Goal: Task Accomplishment & Management: Manage account settings

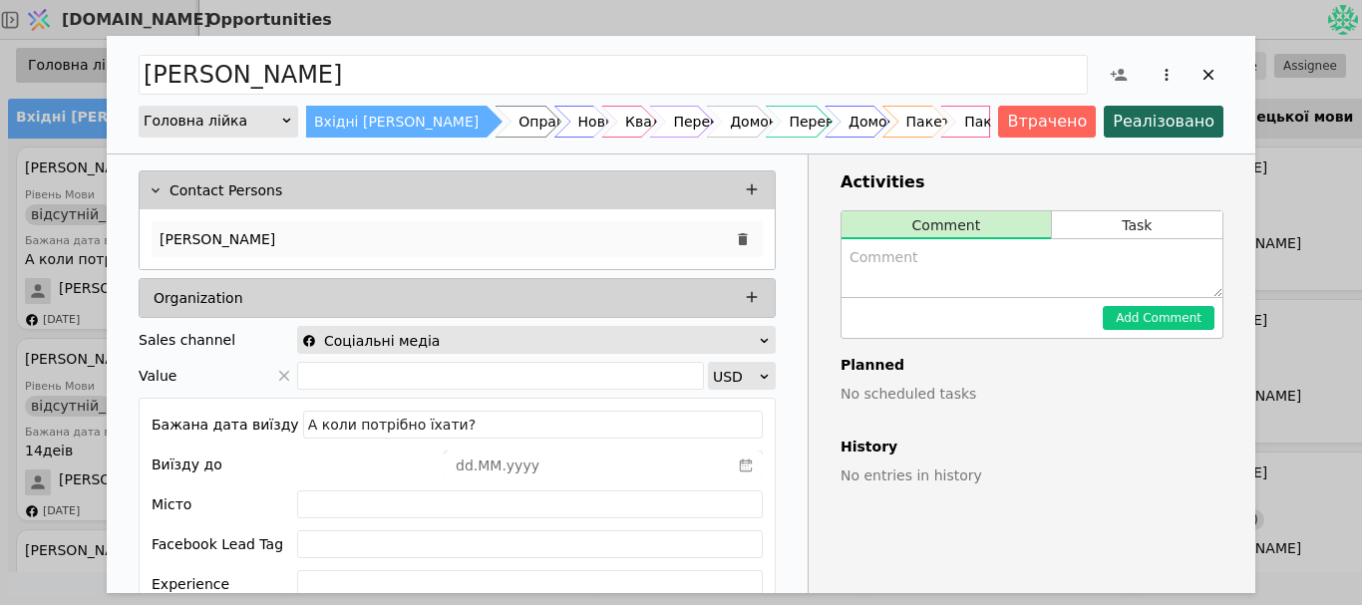
click at [178, 246] on p "[PERSON_NAME]" at bounding box center [218, 239] width 116 height 21
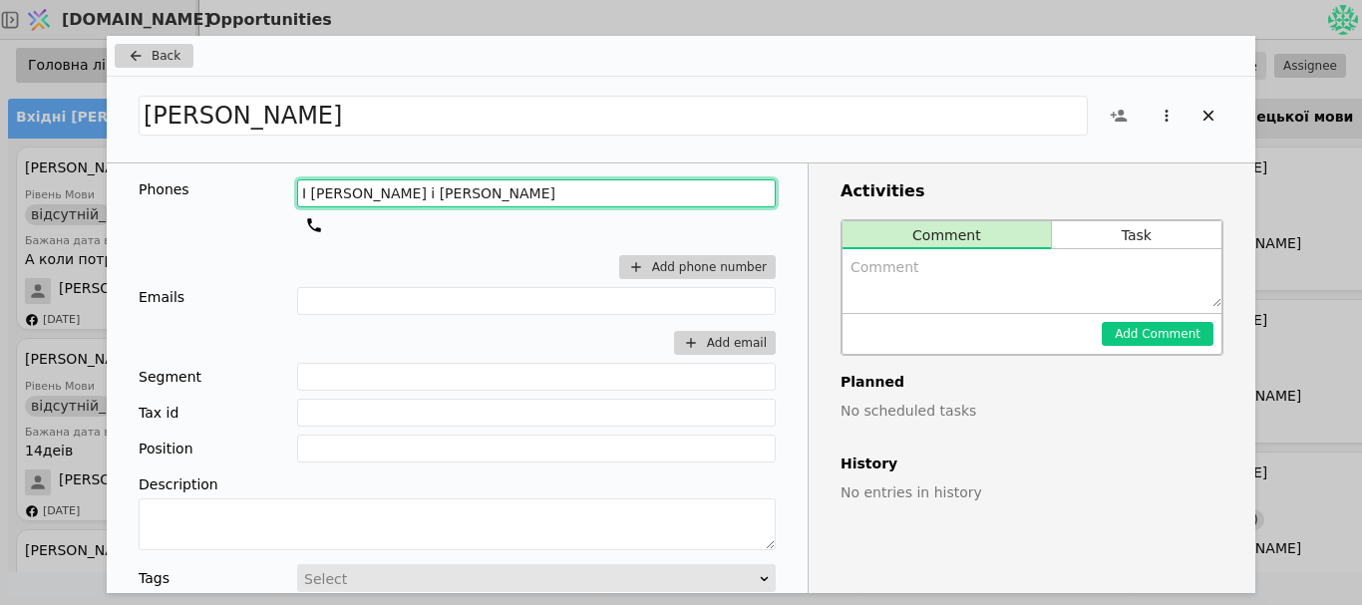
click at [358, 202] on input "І [PERSON_NAME] і [PERSON_NAME]" at bounding box center [536, 193] width 479 height 28
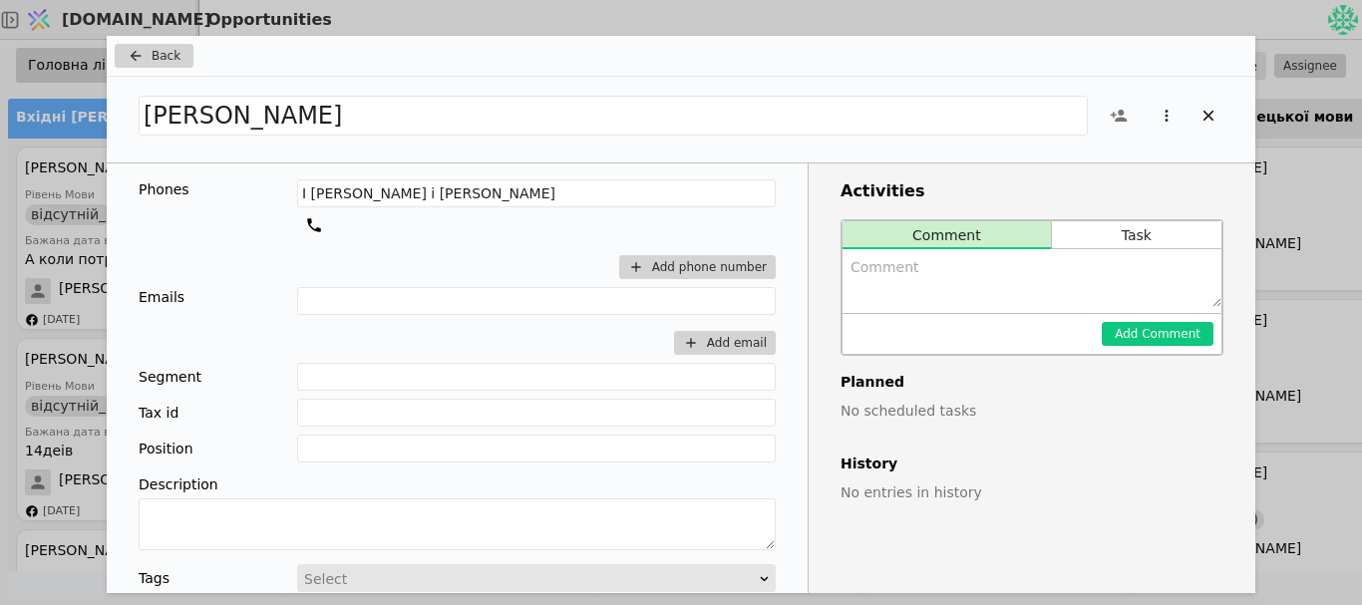
click at [979, 292] on textarea "Add Opportunity" at bounding box center [1032, 278] width 379 height 58
type textarea "немає номеру телефону!"
click at [1137, 335] on button "Add Comment" at bounding box center [1158, 334] width 112 height 24
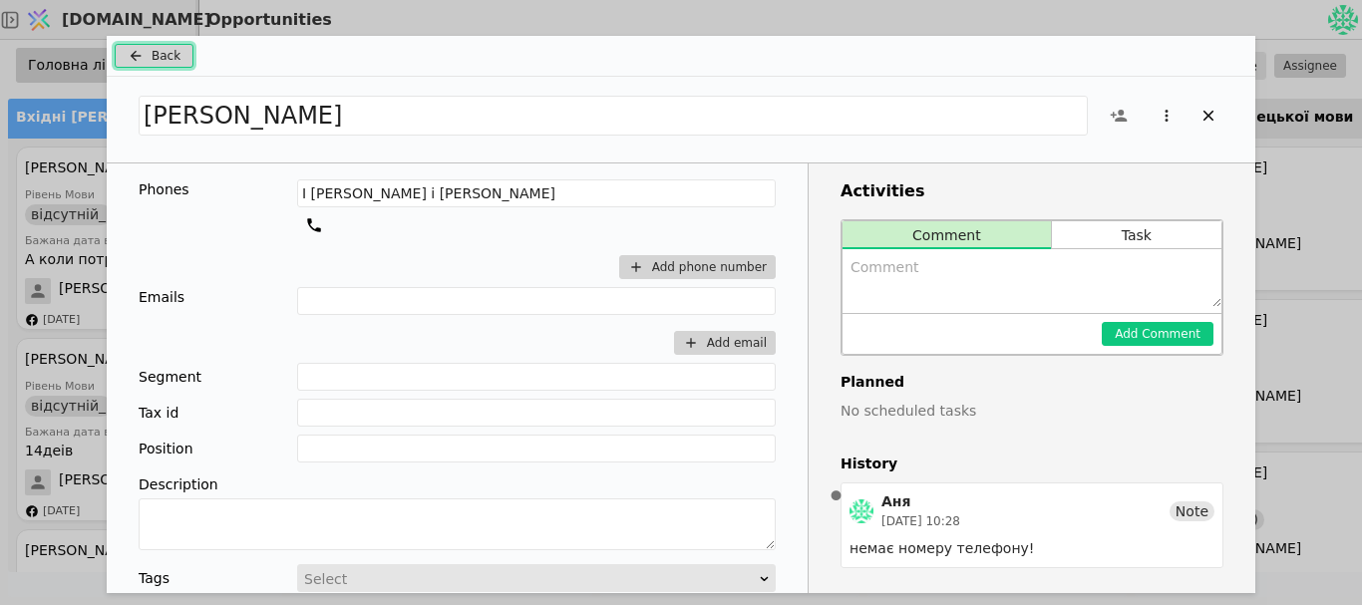
click at [140, 58] on icon "Add Opportunity" at bounding box center [136, 56] width 24 height 16
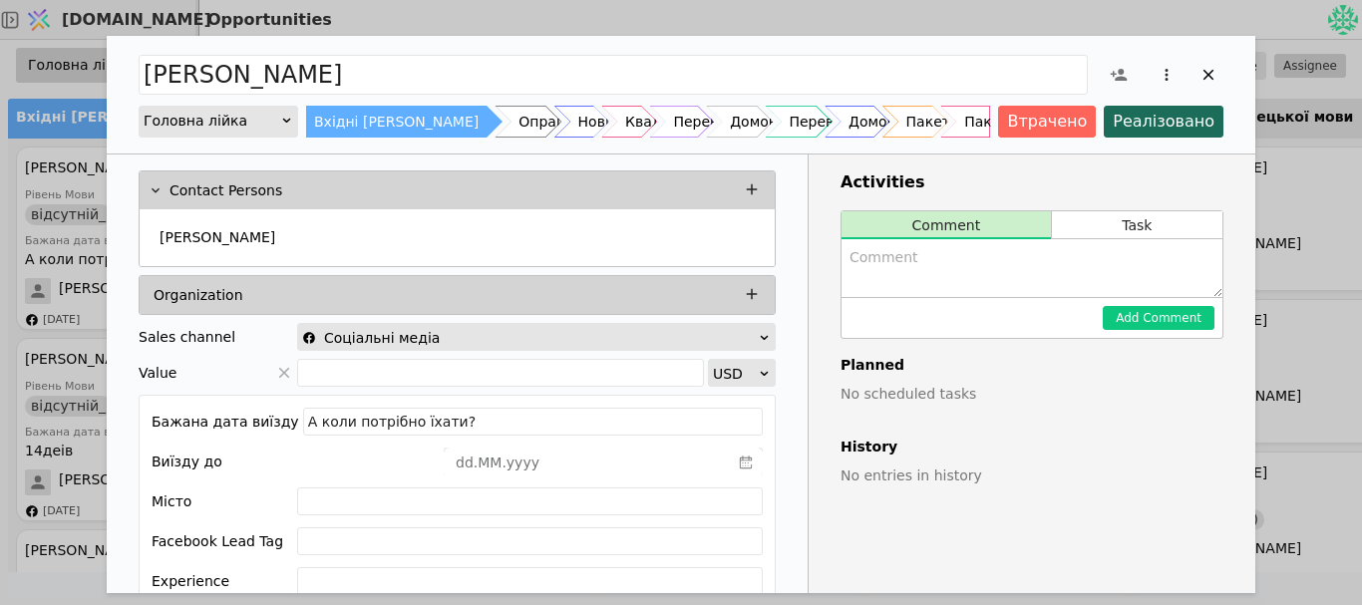
click at [961, 279] on textarea "Add Opportunity" at bounding box center [1032, 268] width 381 height 58
type textarea "немає номеру телефону!"
click at [1188, 318] on button "Add Comment" at bounding box center [1159, 318] width 112 height 24
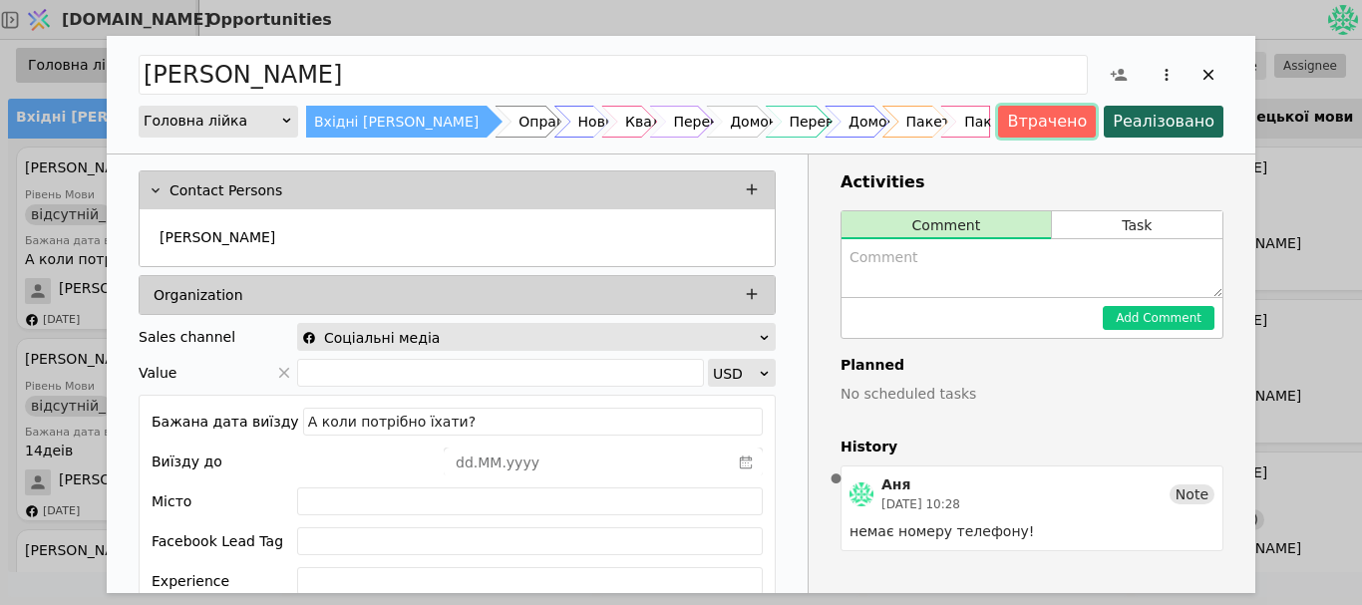
click at [1038, 124] on button "Втрачено" at bounding box center [1047, 122] width 98 height 32
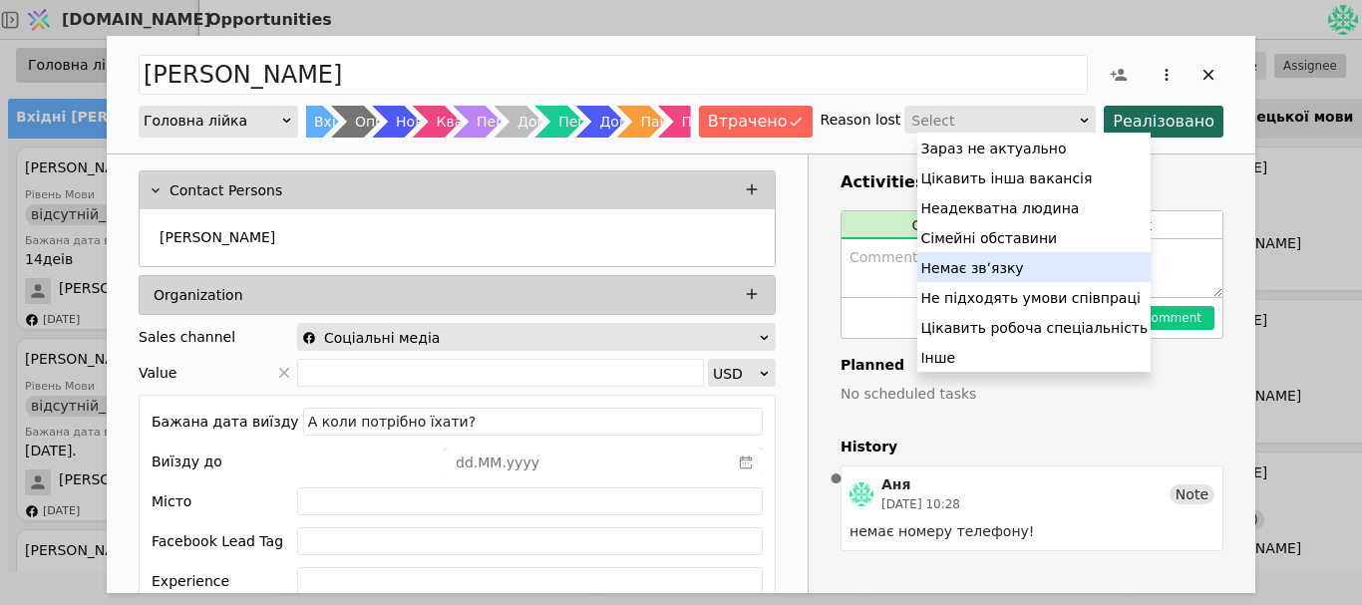
click at [1020, 266] on div "Немає звʼязку" at bounding box center [1033, 267] width 233 height 30
click at [1020, 266] on textarea "Add Opportunity" at bounding box center [1032, 268] width 381 height 58
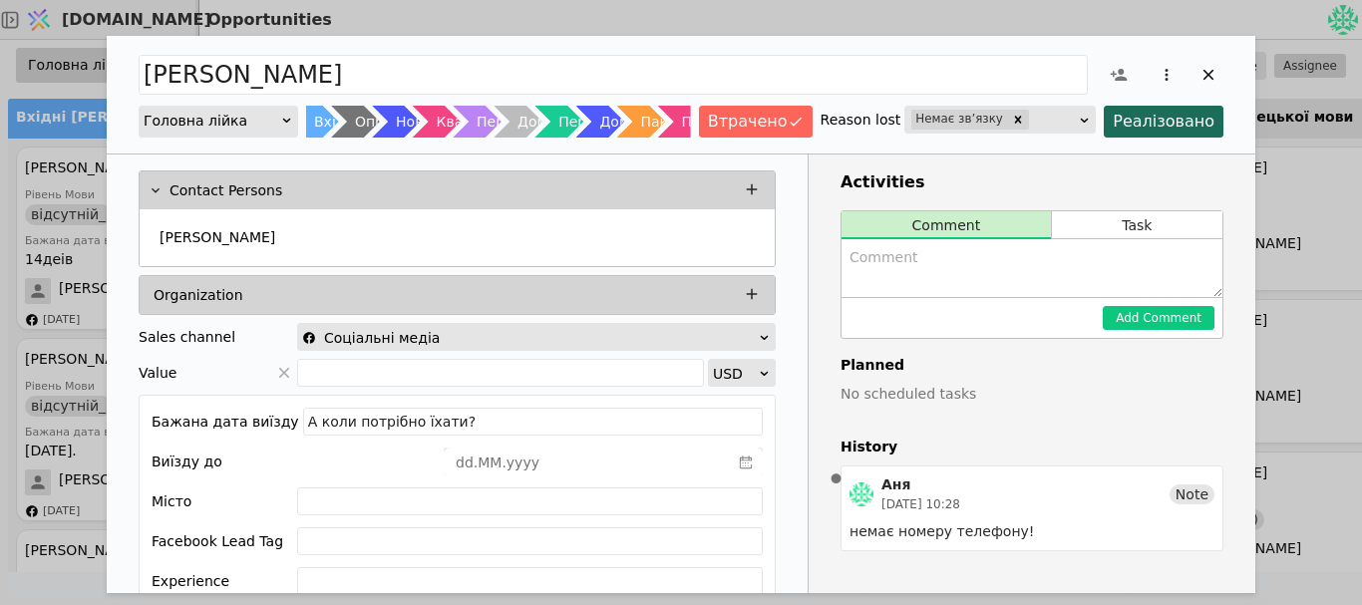
click at [1209, 74] on icon "Add Opportunity" at bounding box center [1209, 75] width 11 height 11
click at [85, 230] on div "[PERSON_NAME] лійка Вхідні [PERSON_NAME] Опрацьовано-[PERSON_NAME] заявки Квалі…" at bounding box center [681, 302] width 1362 height 605
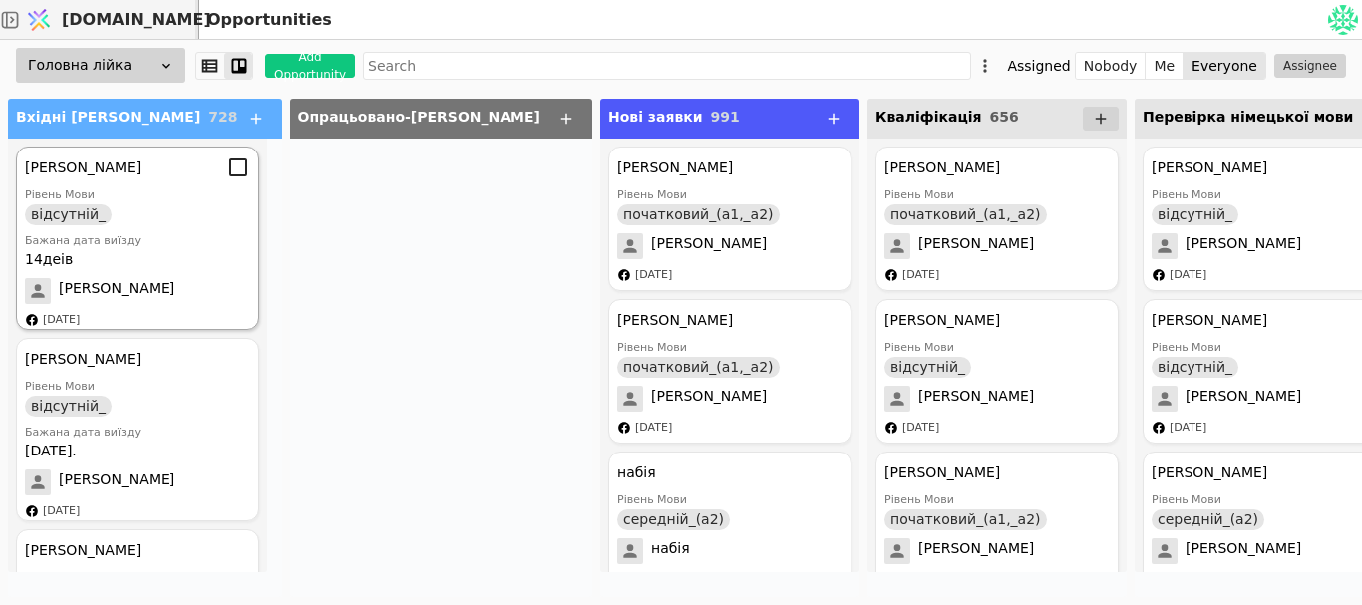
click at [126, 234] on div "Бажана дата виїзду" at bounding box center [137, 241] width 225 height 17
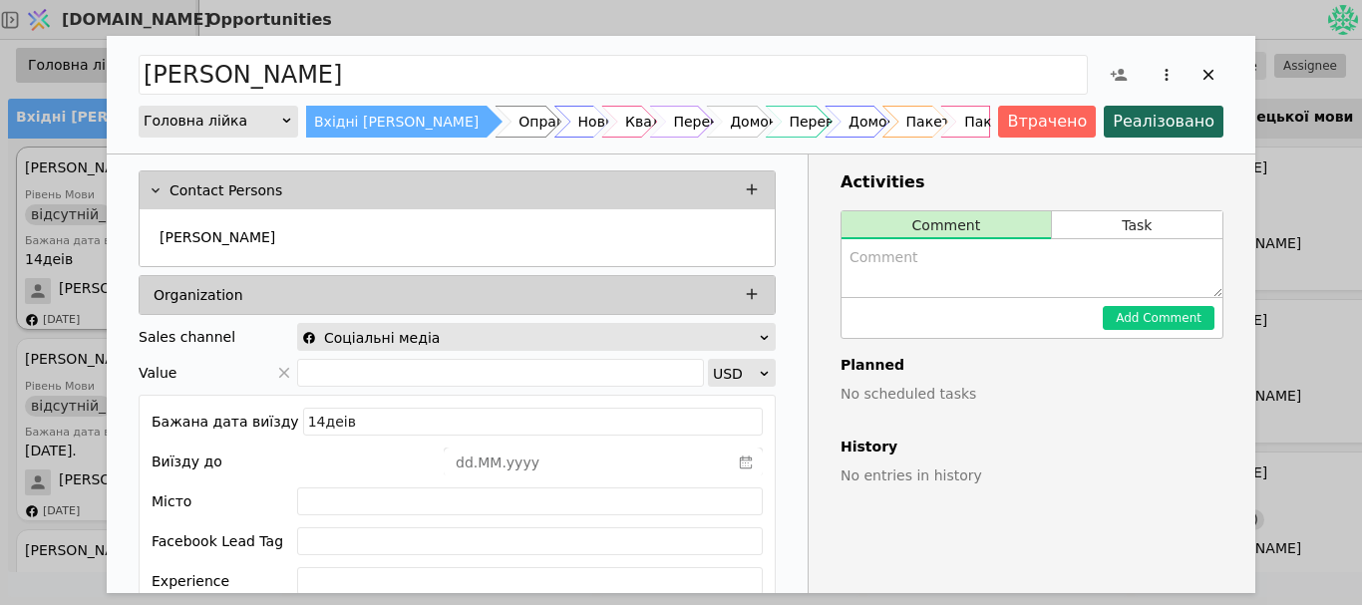
click at [126, 234] on div "Contact Persons [PERSON_NAME] Organization Sales channel Соціальні медіа Value …" at bounding box center [457, 500] width 701 height 691
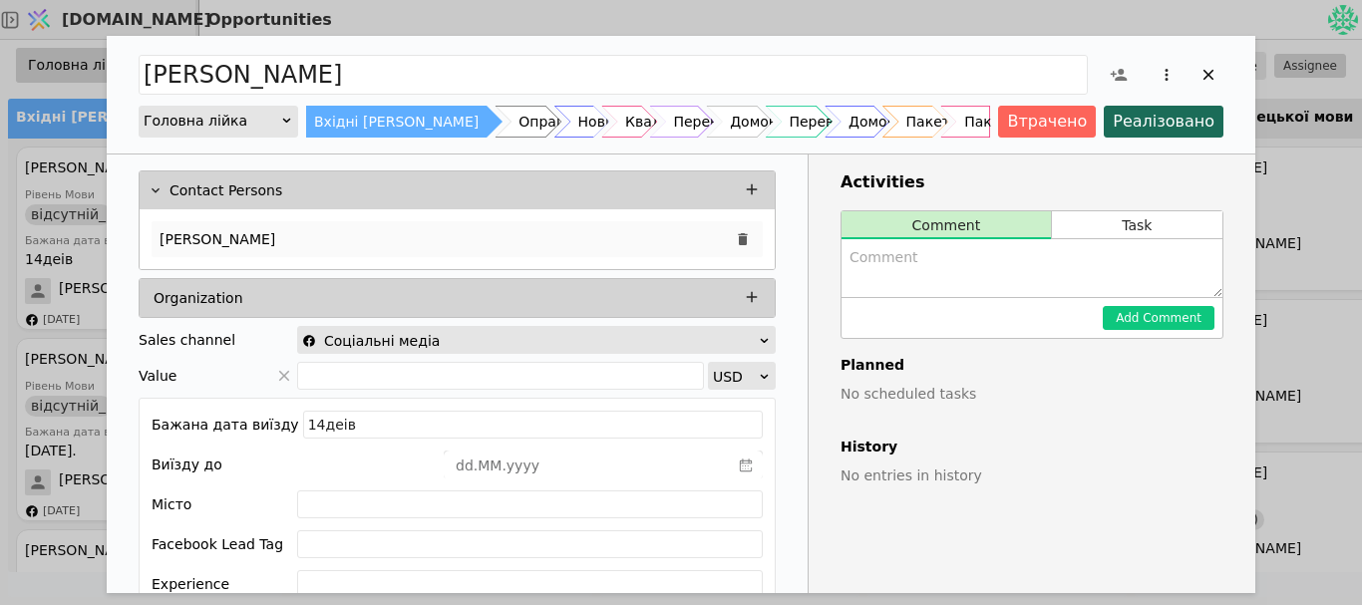
click at [204, 249] on div "[PERSON_NAME]" at bounding box center [457, 239] width 611 height 36
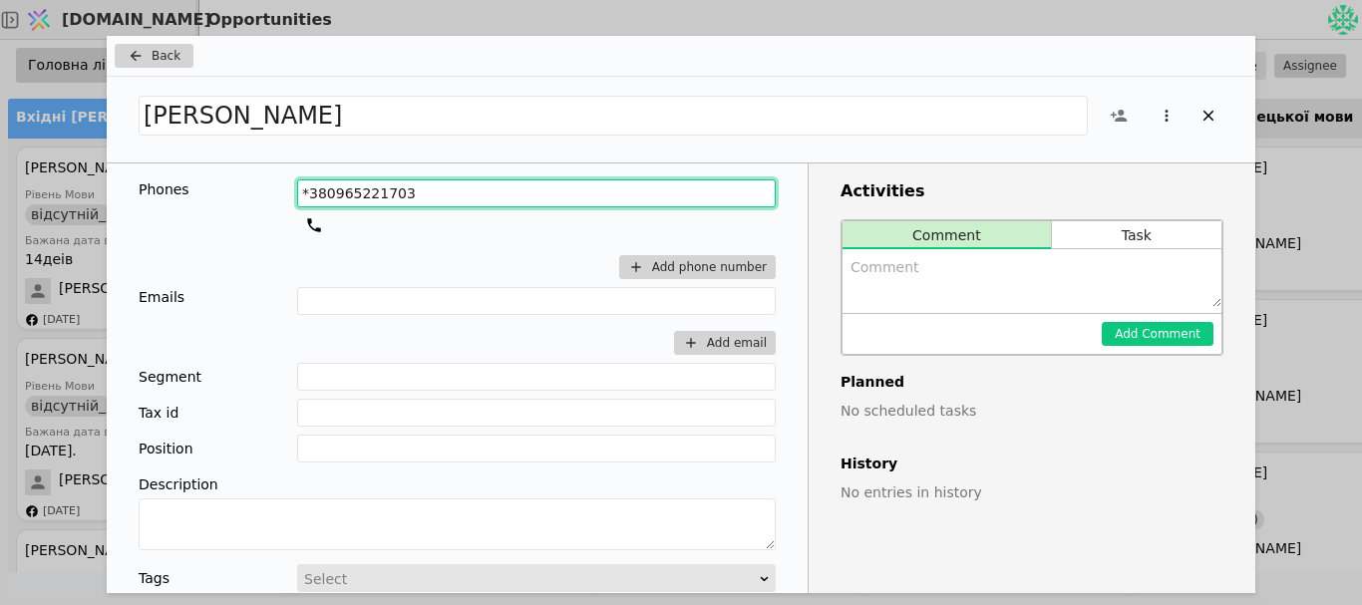
drag, startPoint x: 406, startPoint y: 187, endPoint x: 308, endPoint y: 202, distance: 98.9
click at [308, 202] on input "*380965221703" at bounding box center [536, 193] width 479 height 28
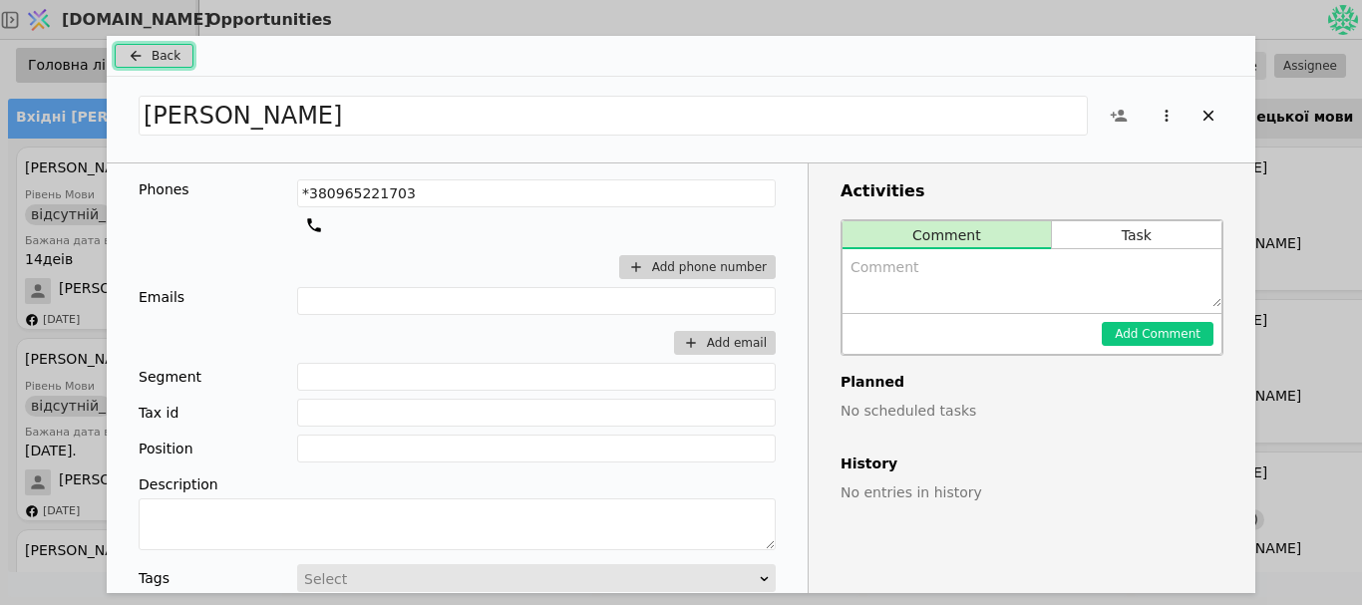
click at [185, 58] on button "Back" at bounding box center [154, 56] width 79 height 24
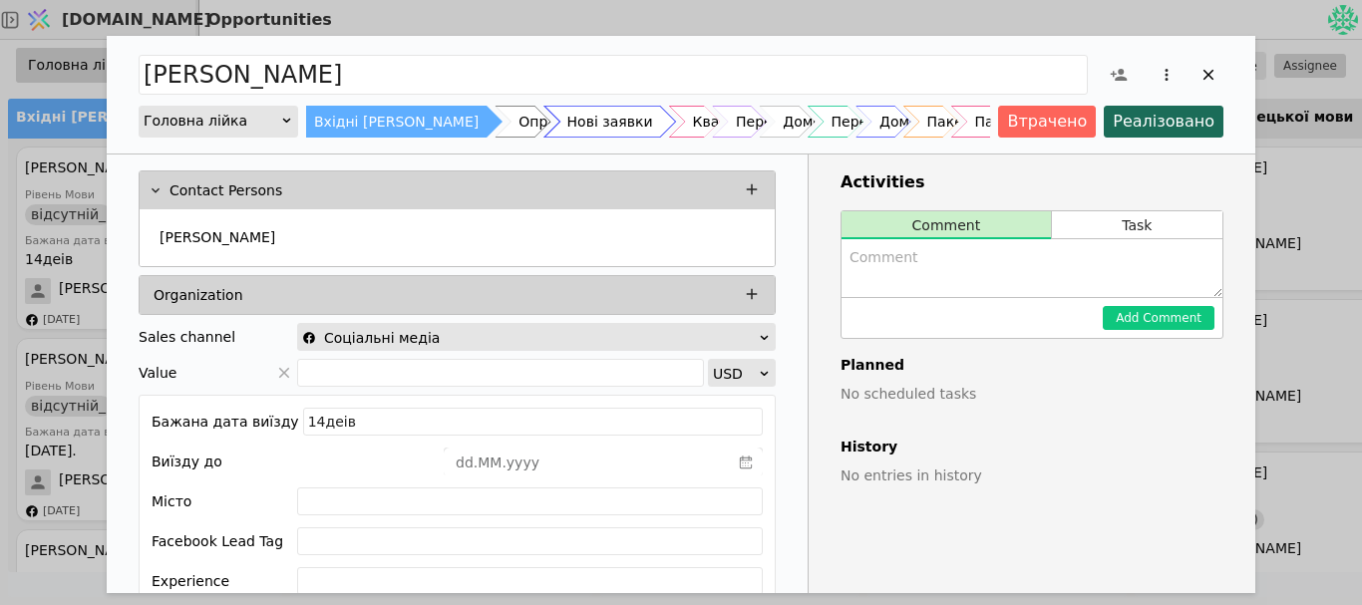
click at [567, 114] on div "Нові заявки" at bounding box center [610, 122] width 86 height 32
click at [1128, 70] on span "Add Opportunity" at bounding box center [1119, 75] width 38 height 38
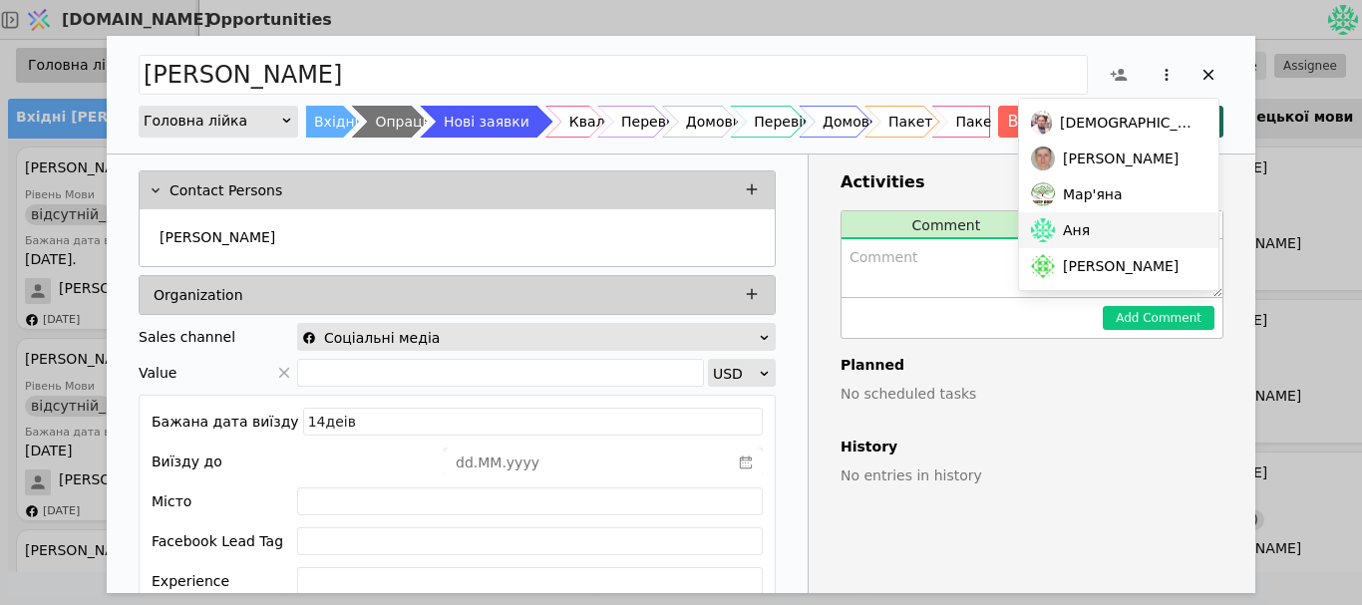
click at [1111, 238] on div "Аня" at bounding box center [1118, 230] width 199 height 36
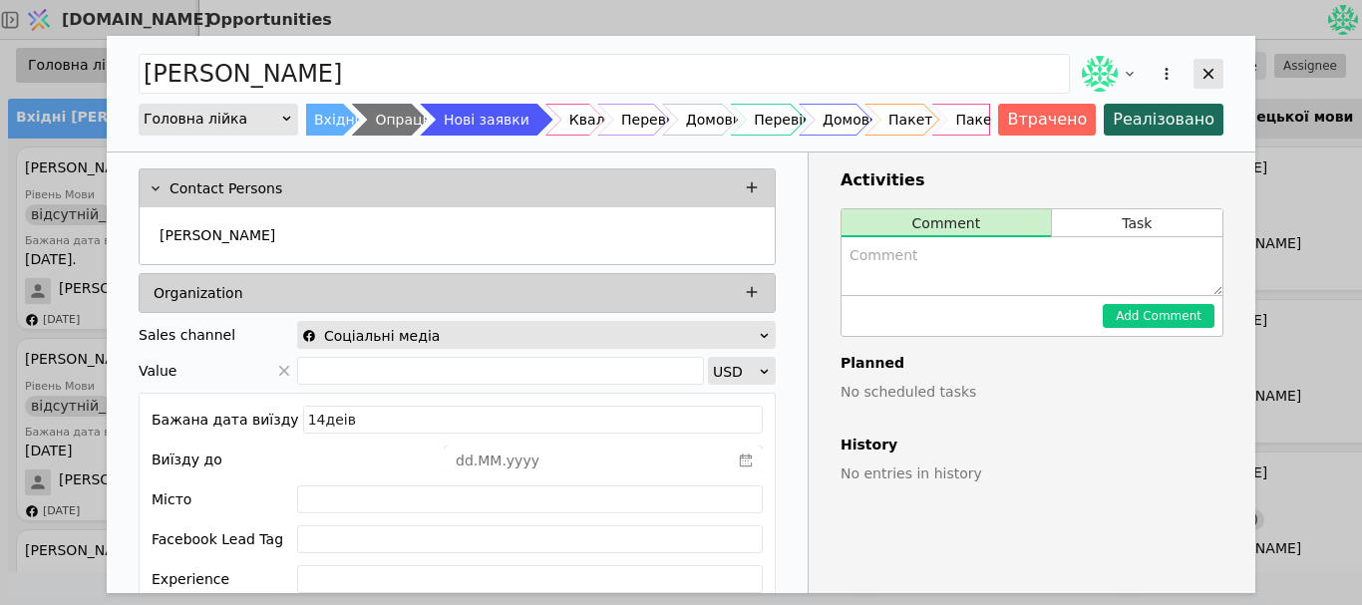
click at [1215, 71] on icon "Add Opportunity" at bounding box center [1209, 74] width 18 height 18
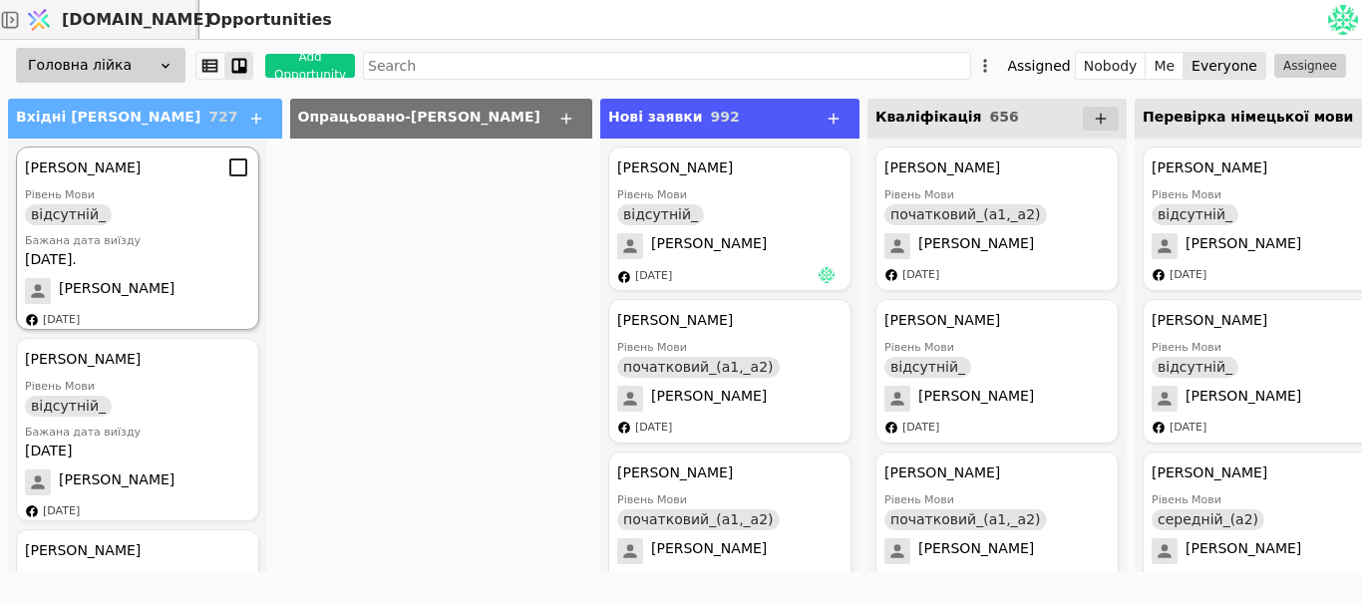
click at [207, 193] on div "Рівень Мови відсутній_" at bounding box center [137, 206] width 225 height 38
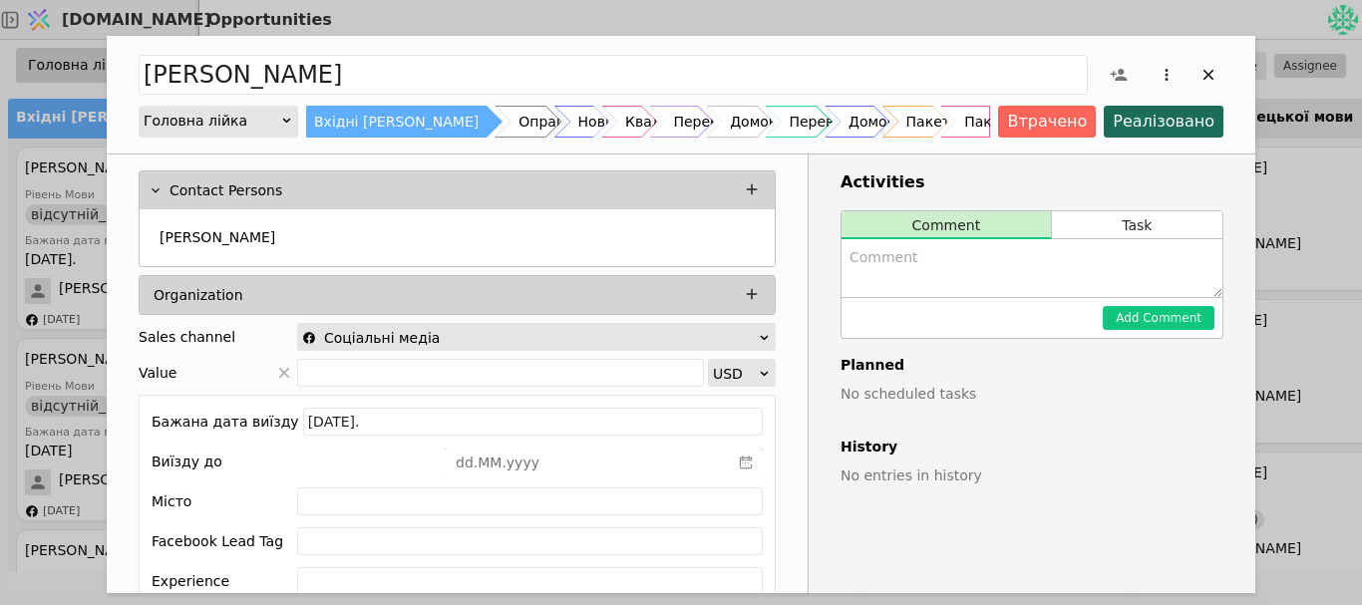
click at [237, 218] on div "[PERSON_NAME]" at bounding box center [457, 237] width 635 height 57
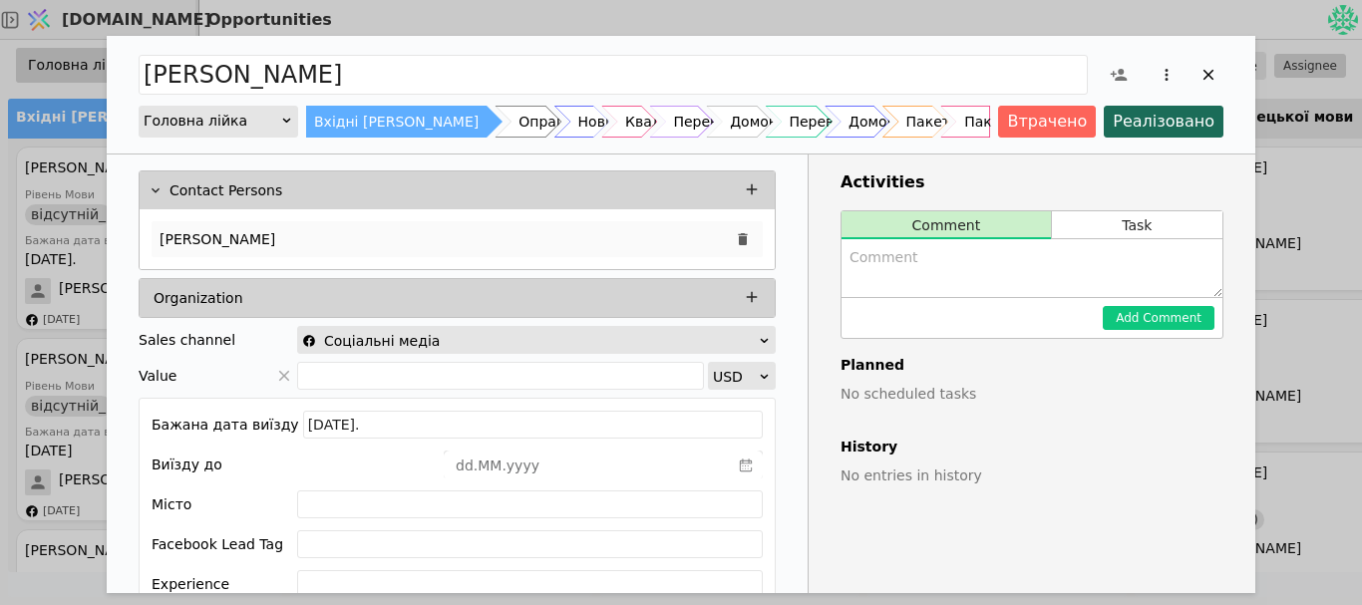
click at [287, 237] on div "[PERSON_NAME]" at bounding box center [457, 239] width 611 height 36
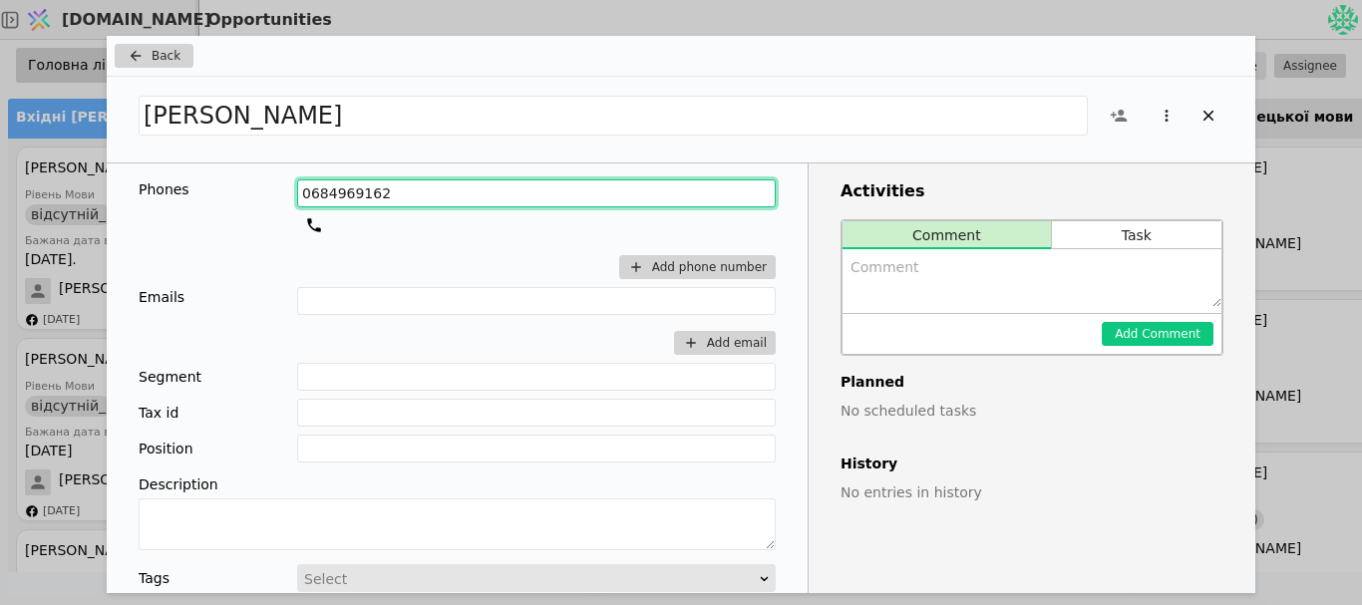
drag, startPoint x: 375, startPoint y: 190, endPoint x: 167, endPoint y: 184, distance: 208.5
click at [167, 184] on div "Phones [PHONE_NUMBER] Add phone number" at bounding box center [457, 233] width 637 height 108
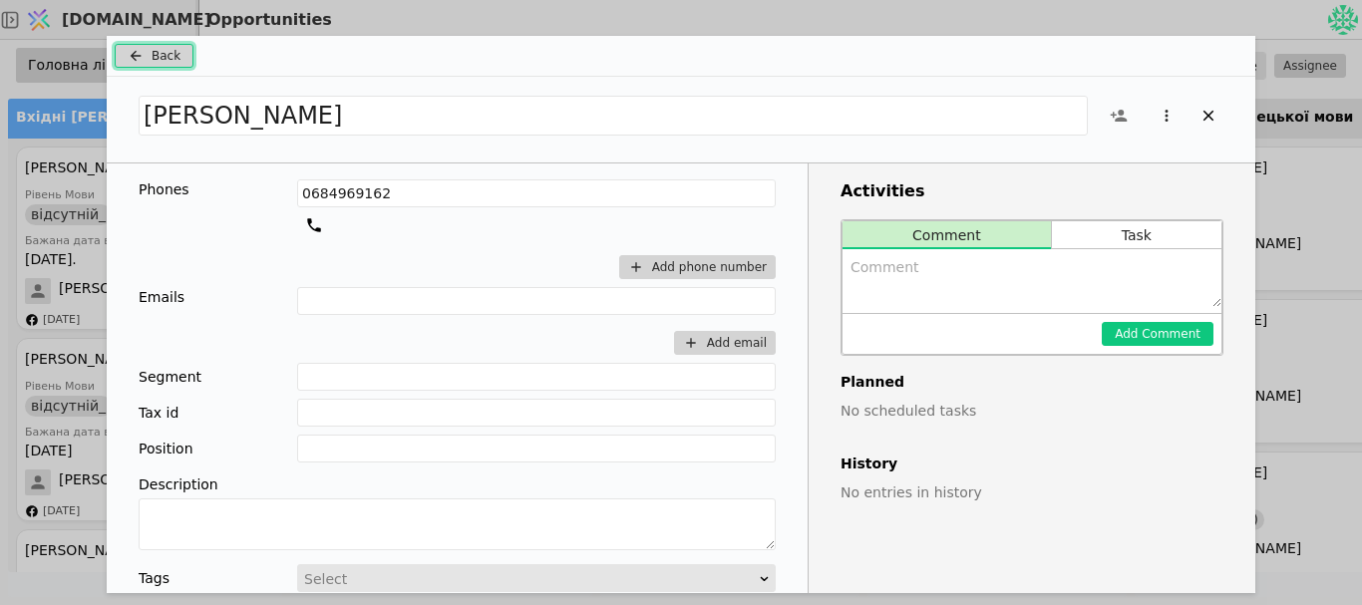
click at [141, 65] on button "Back" at bounding box center [154, 56] width 79 height 24
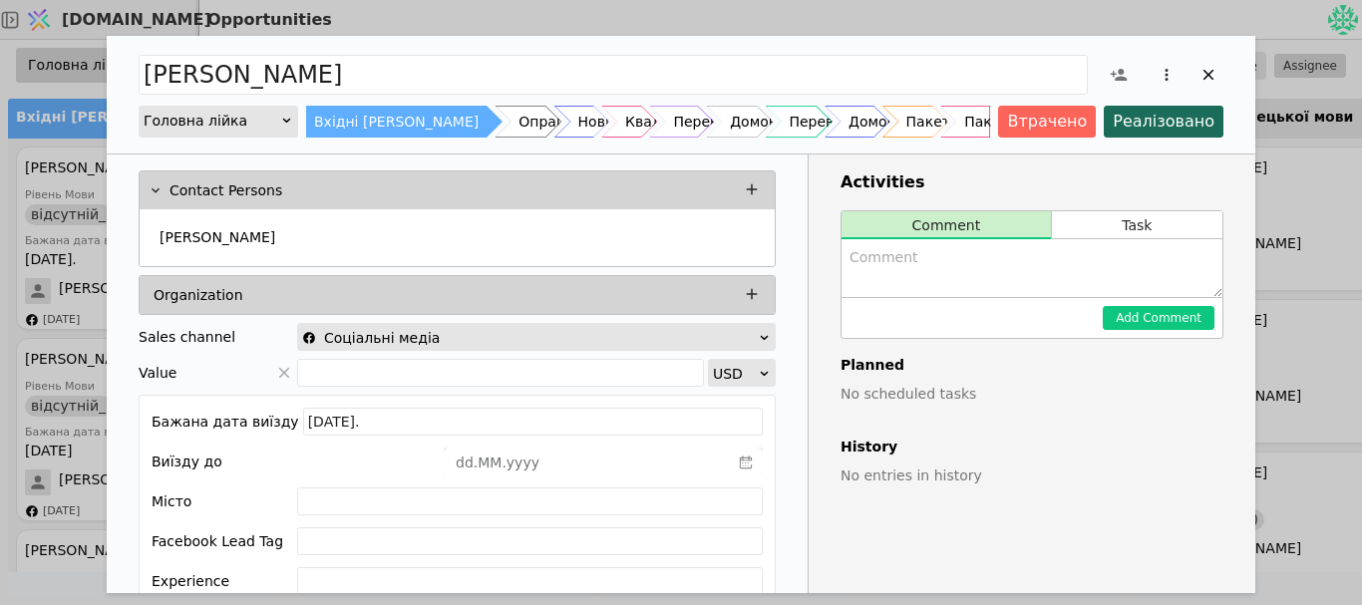
click at [918, 260] on textarea "Add Opportunity" at bounding box center [1032, 268] width 381 height 58
click at [918, 259] on textarea "Add Opportunity" at bounding box center [1032, 268] width 381 height 58
click at [925, 262] on textarea "Add Opportunity" at bounding box center [1032, 268] width 381 height 58
click at [567, 120] on div "Нові заявки" at bounding box center [610, 122] width 86 height 32
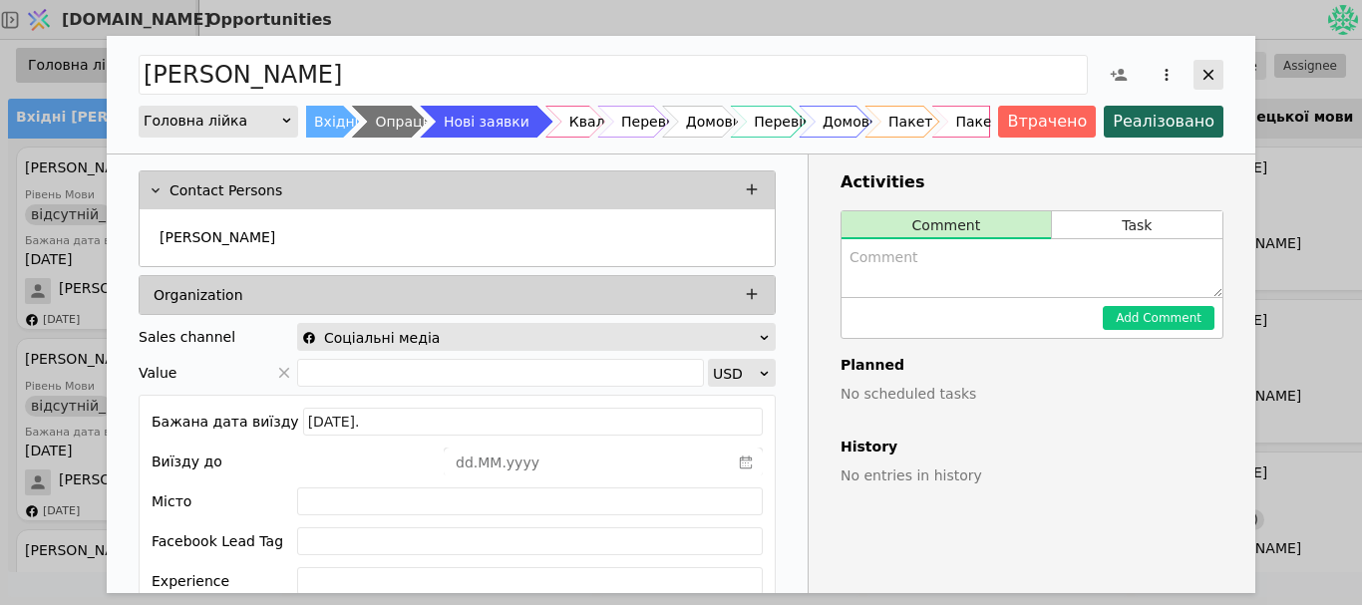
click at [1212, 81] on icon "Add Opportunity" at bounding box center [1209, 75] width 18 height 18
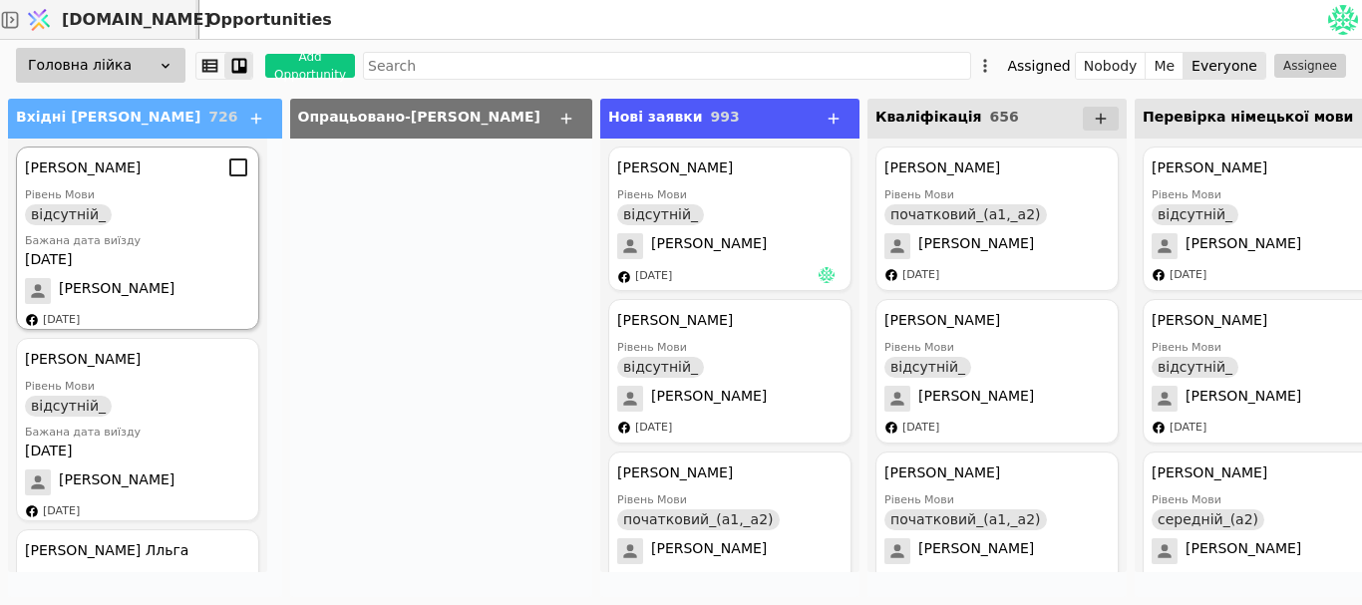
click at [120, 234] on div "Бажана дата виїзду" at bounding box center [137, 241] width 225 height 17
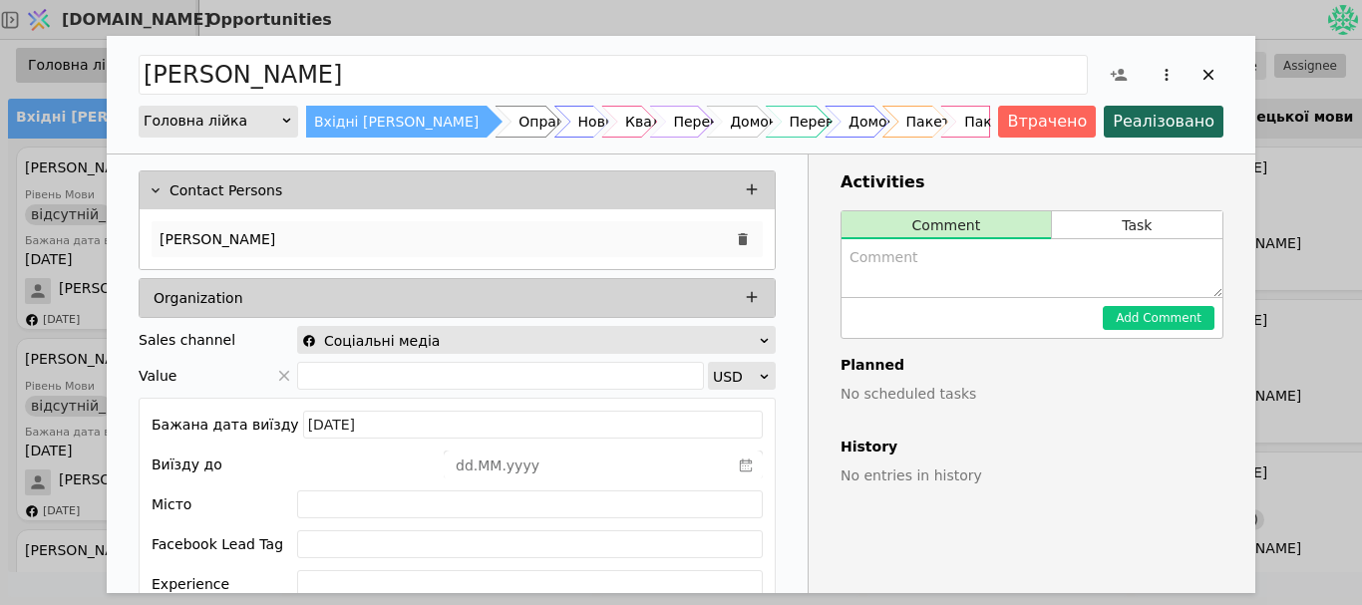
click at [215, 253] on div "[PERSON_NAME]" at bounding box center [457, 239] width 611 height 36
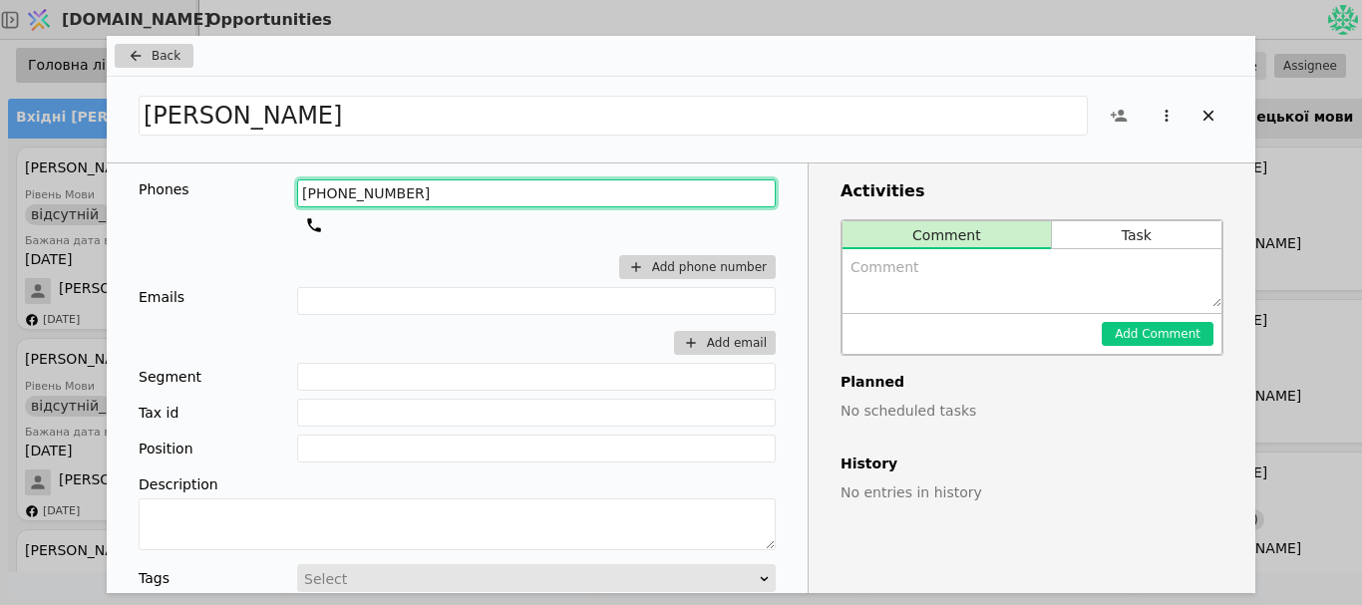
drag, startPoint x: 414, startPoint y: 193, endPoint x: 316, endPoint y: 195, distance: 97.7
click at [316, 195] on input "[PHONE_NUMBER]" at bounding box center [536, 193] width 479 height 28
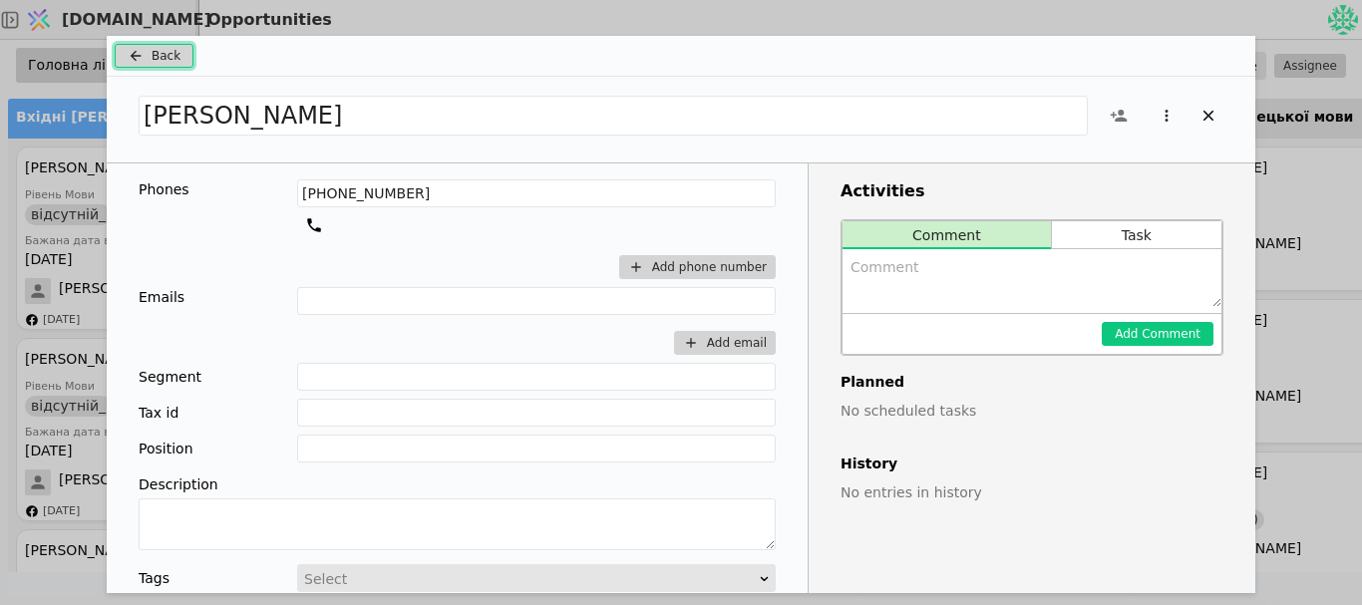
click at [173, 49] on span "Back" at bounding box center [166, 56] width 29 height 18
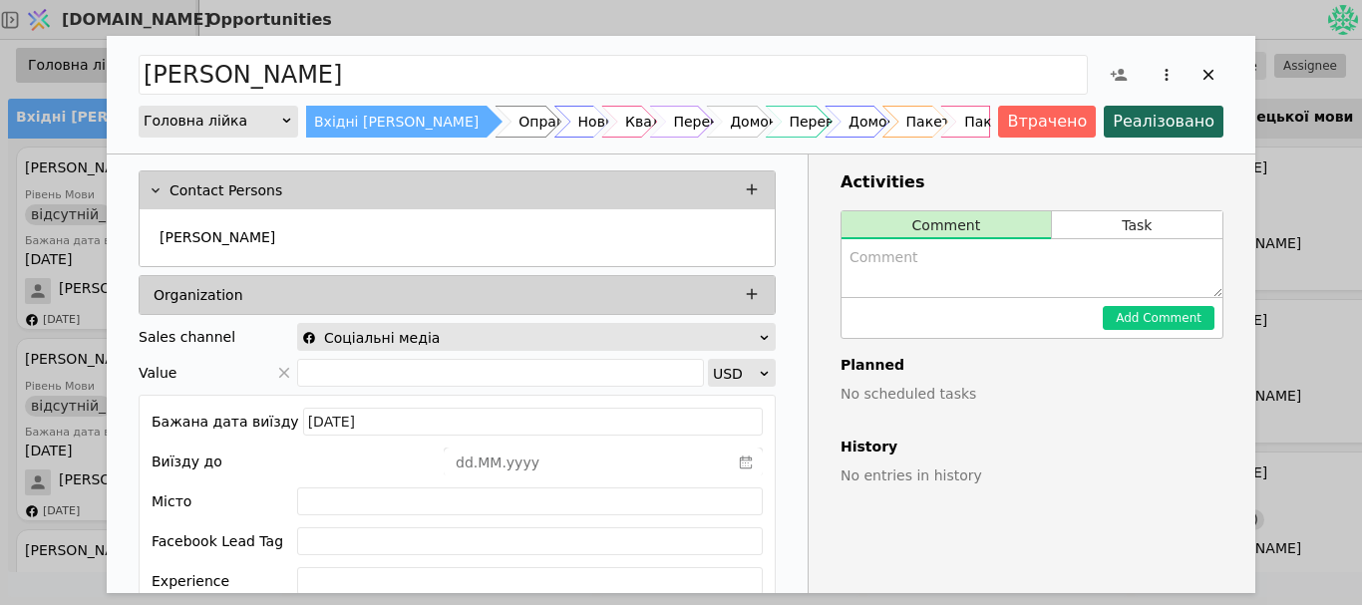
click at [590, 120] on div "Нові заявки" at bounding box center [621, 122] width 86 height 32
click at [586, 117] on div "Вхідні [PERSON_NAME] Опрацьовано-[PERSON_NAME] заявки Кваліфікація Перевірка ні…" at bounding box center [648, 122] width 684 height 32
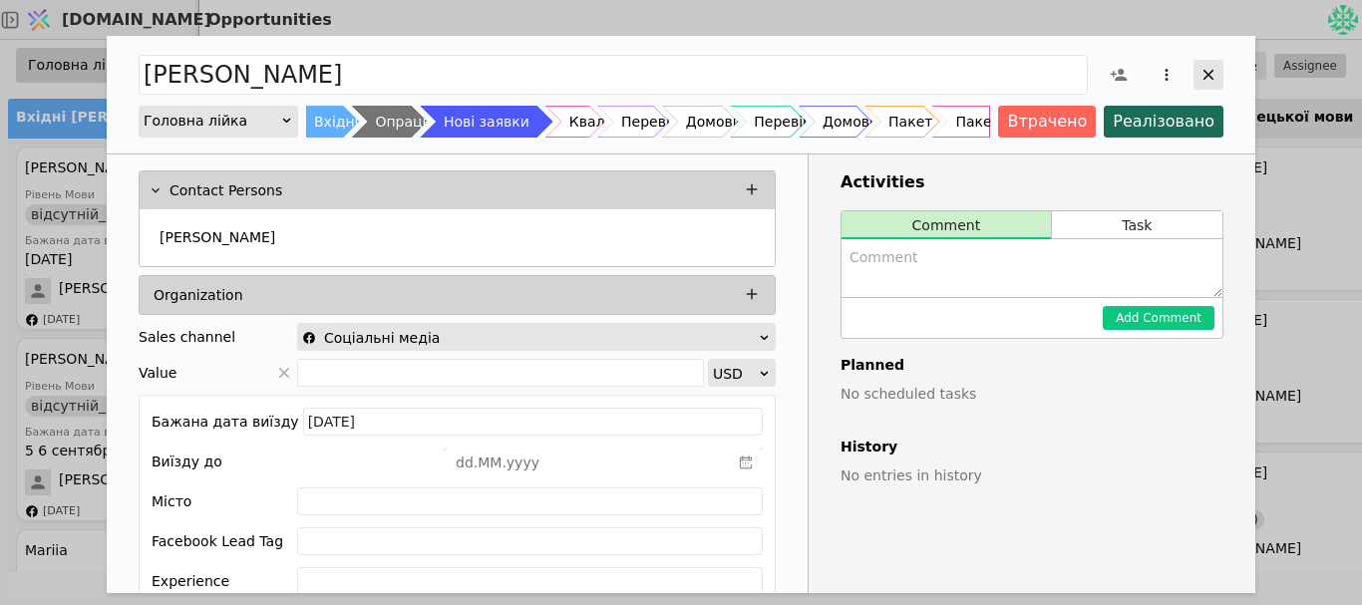
click at [1209, 76] on icon "Add Opportunity" at bounding box center [1209, 75] width 11 height 11
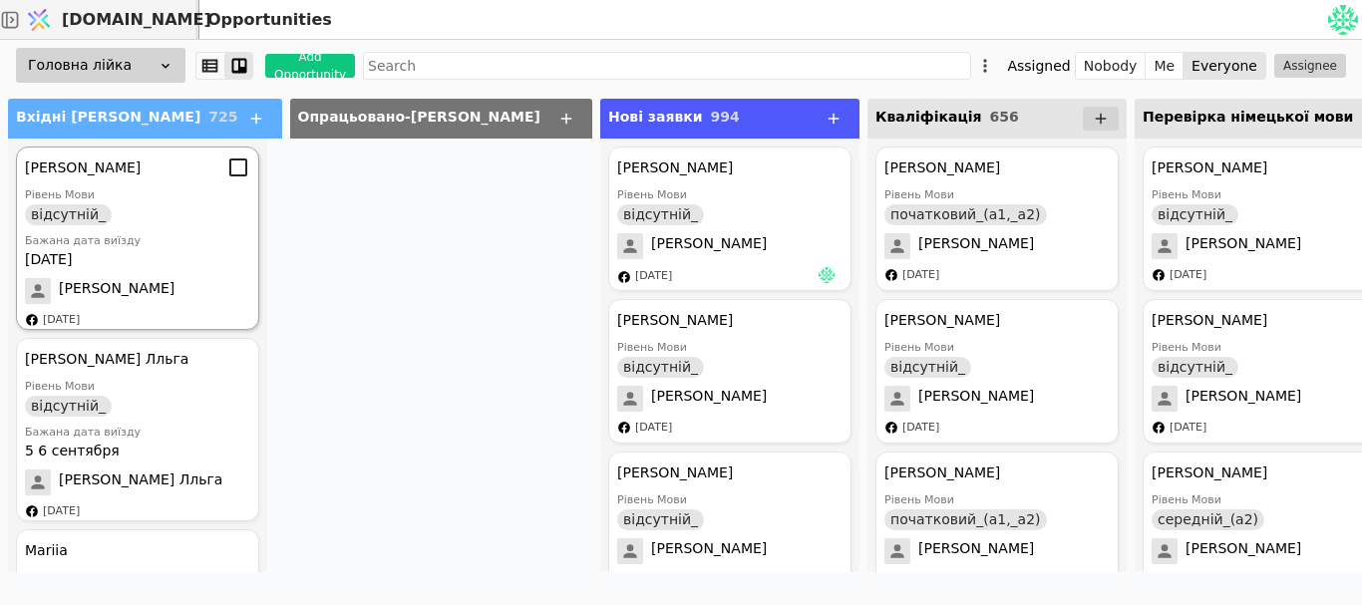
click at [176, 198] on div "Рівень Мови відсутній_" at bounding box center [137, 206] width 225 height 38
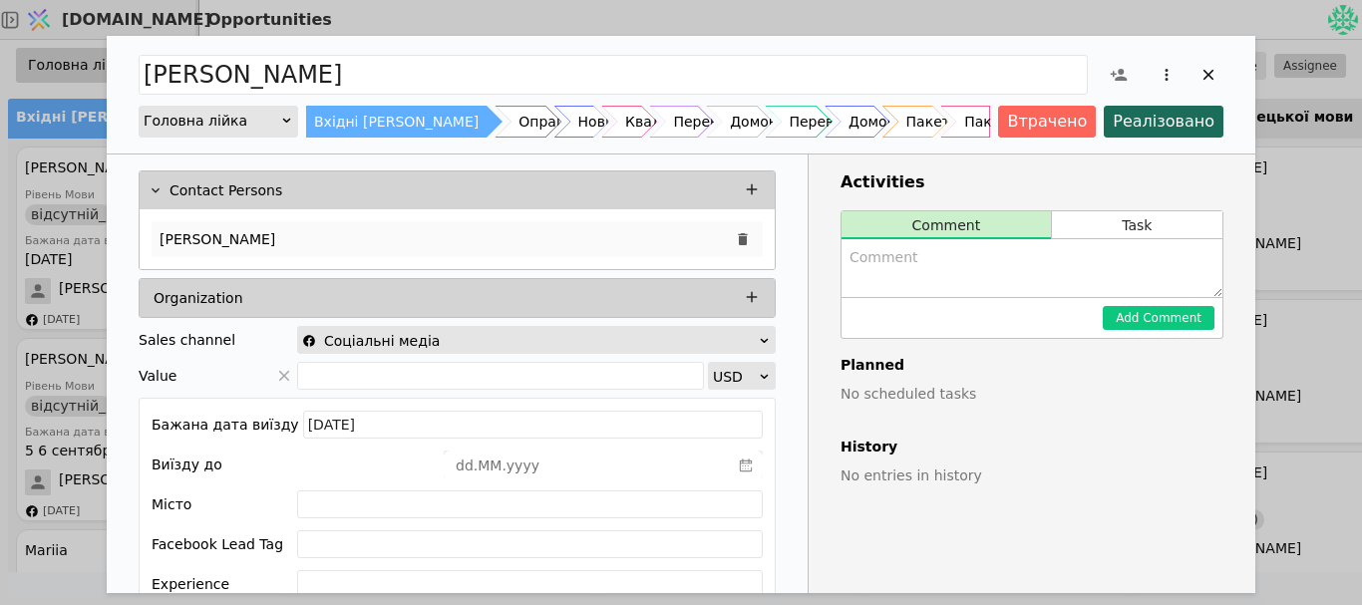
click at [252, 243] on div "[PERSON_NAME]" at bounding box center [457, 239] width 611 height 36
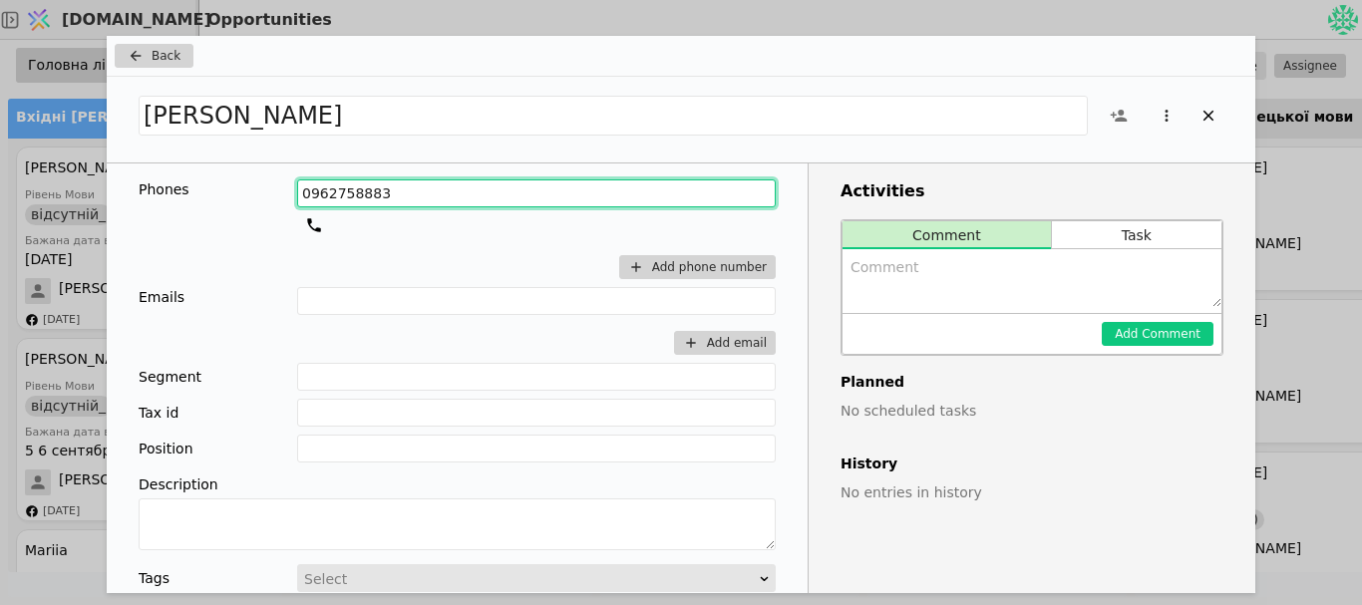
drag, startPoint x: 369, startPoint y: 190, endPoint x: 202, endPoint y: 226, distance: 170.3
click at [202, 226] on div "Phones [PHONE_NUMBER] Add phone number" at bounding box center [457, 233] width 637 height 108
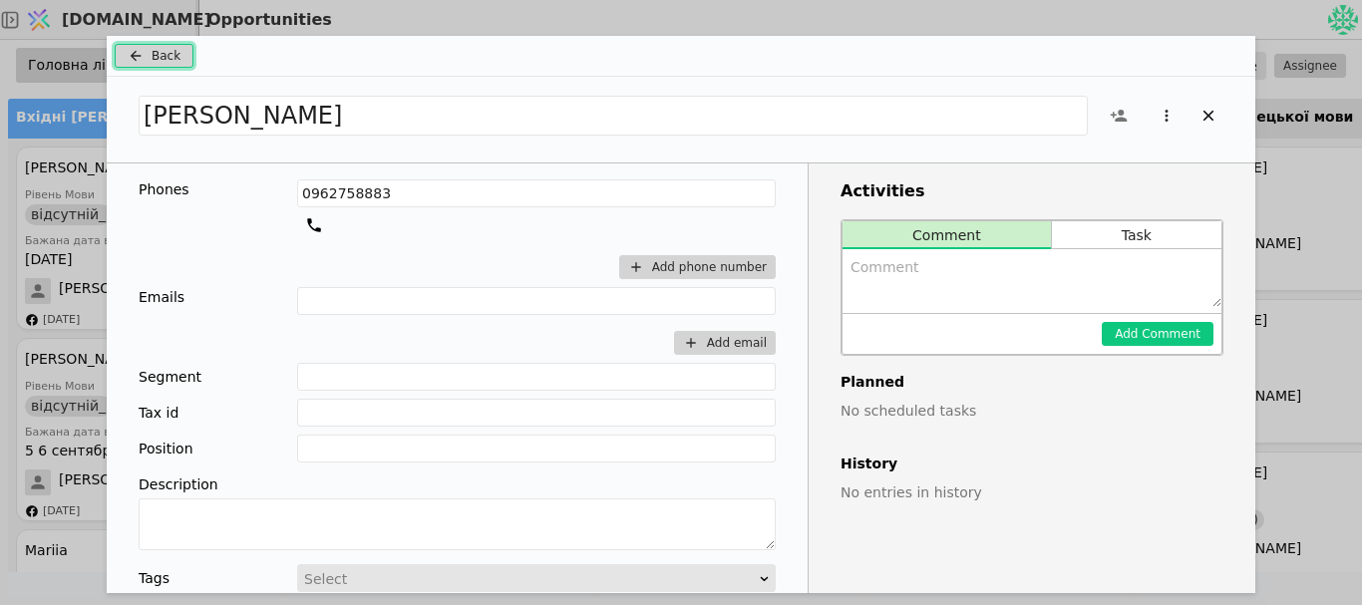
click at [169, 50] on span "Back" at bounding box center [166, 56] width 29 height 18
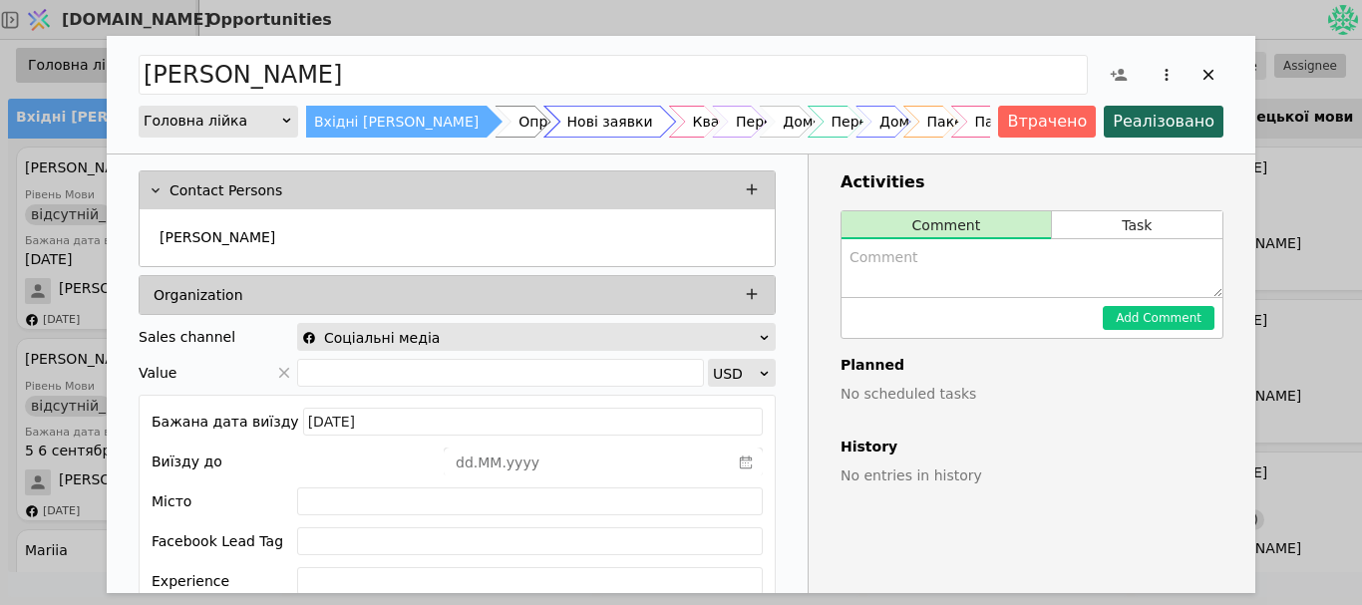
click at [567, 119] on div "Нові заявки" at bounding box center [610, 122] width 86 height 32
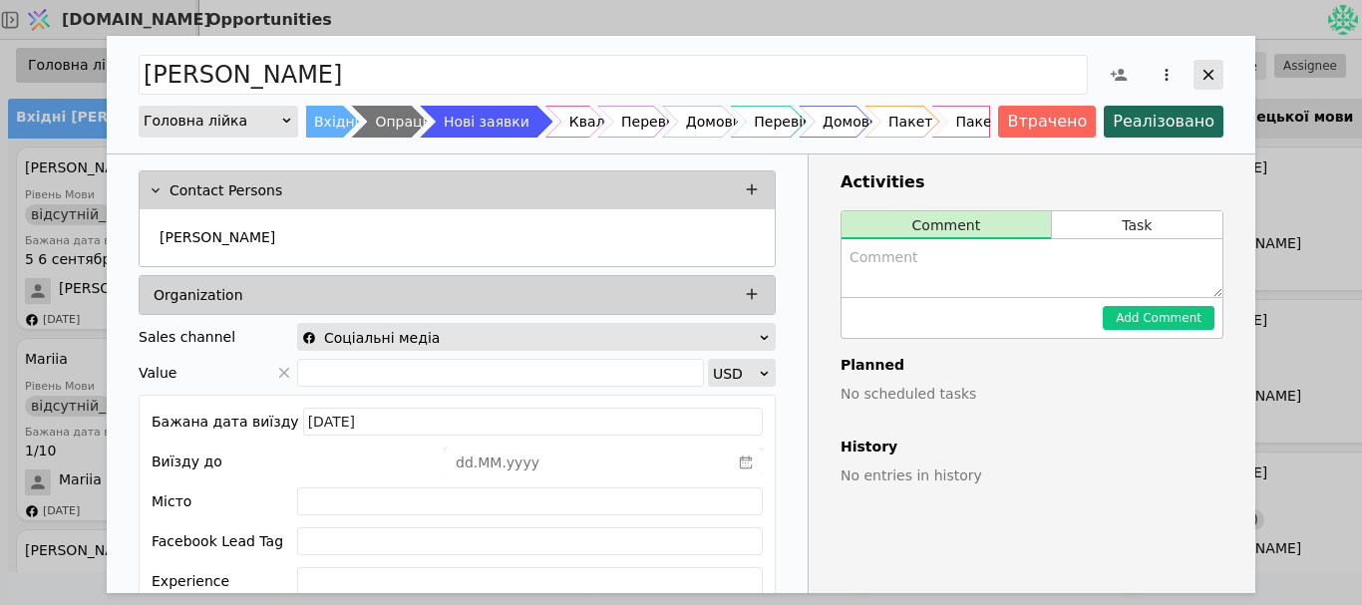
click at [1214, 74] on icon "Add Opportunity" at bounding box center [1209, 75] width 18 height 18
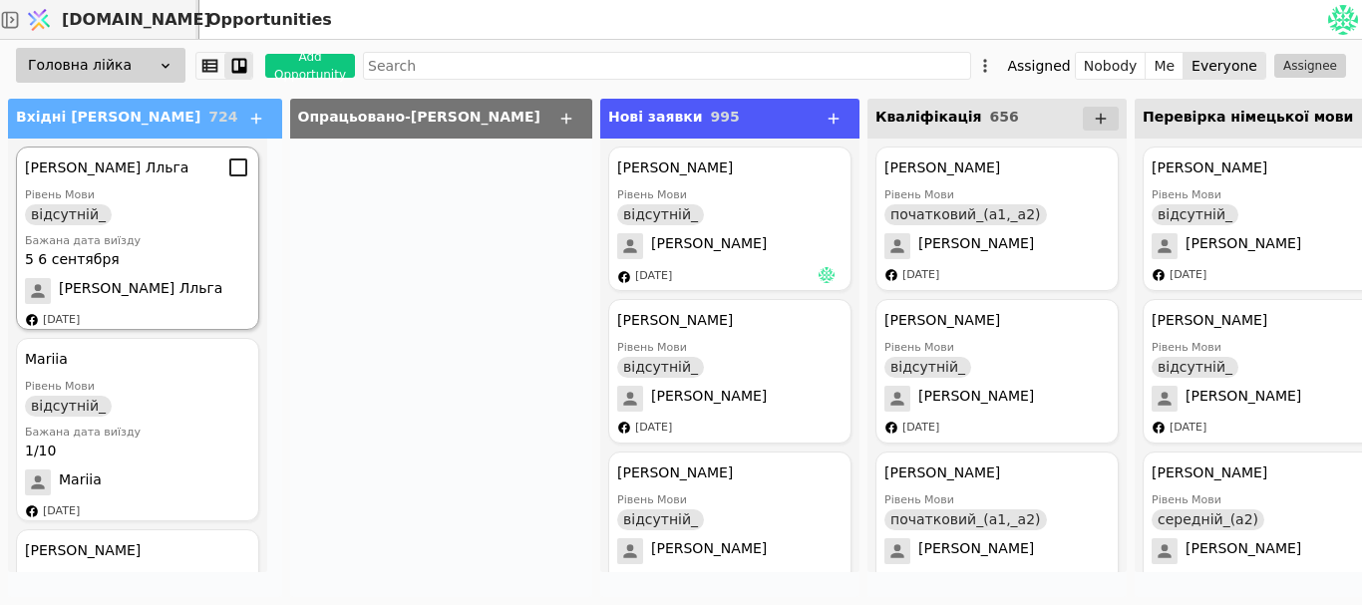
click at [132, 293] on span "[PERSON_NAME] Лльга" at bounding box center [141, 291] width 164 height 26
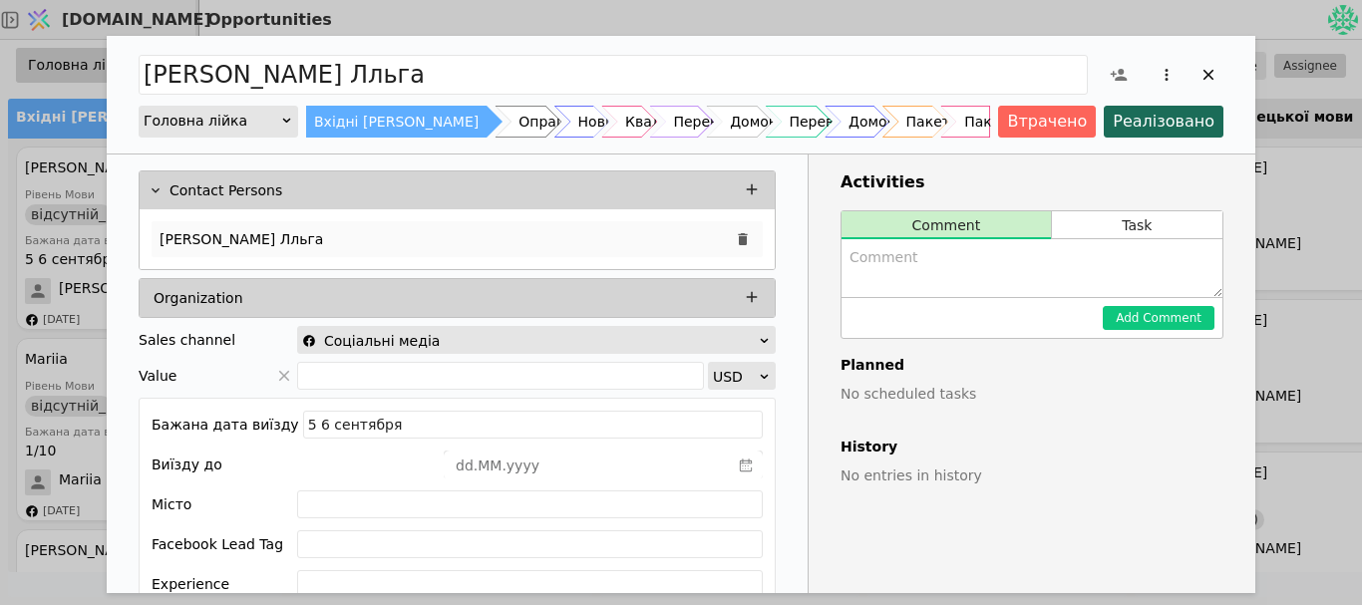
click at [269, 223] on div "[PERSON_NAME] Лльга" at bounding box center [457, 239] width 611 height 36
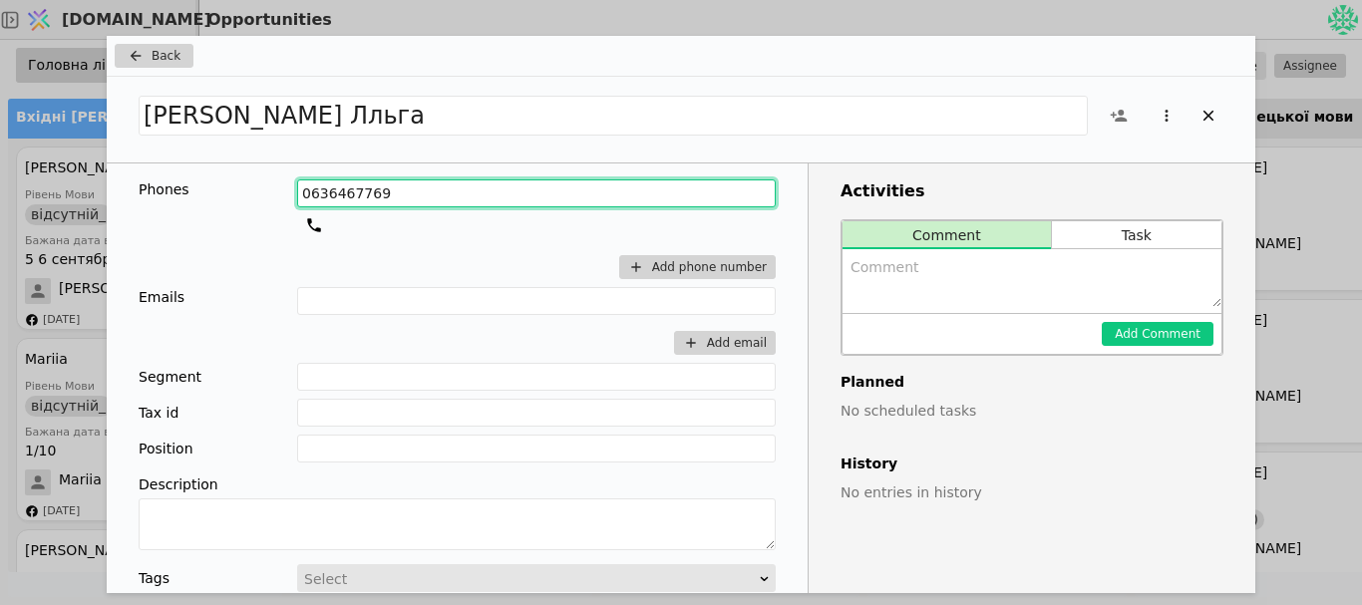
drag, startPoint x: 363, startPoint y: 191, endPoint x: 276, endPoint y: 185, distance: 87.0
click at [276, 185] on div "Phones [PHONE_NUMBER] Add phone number" at bounding box center [457, 233] width 637 height 108
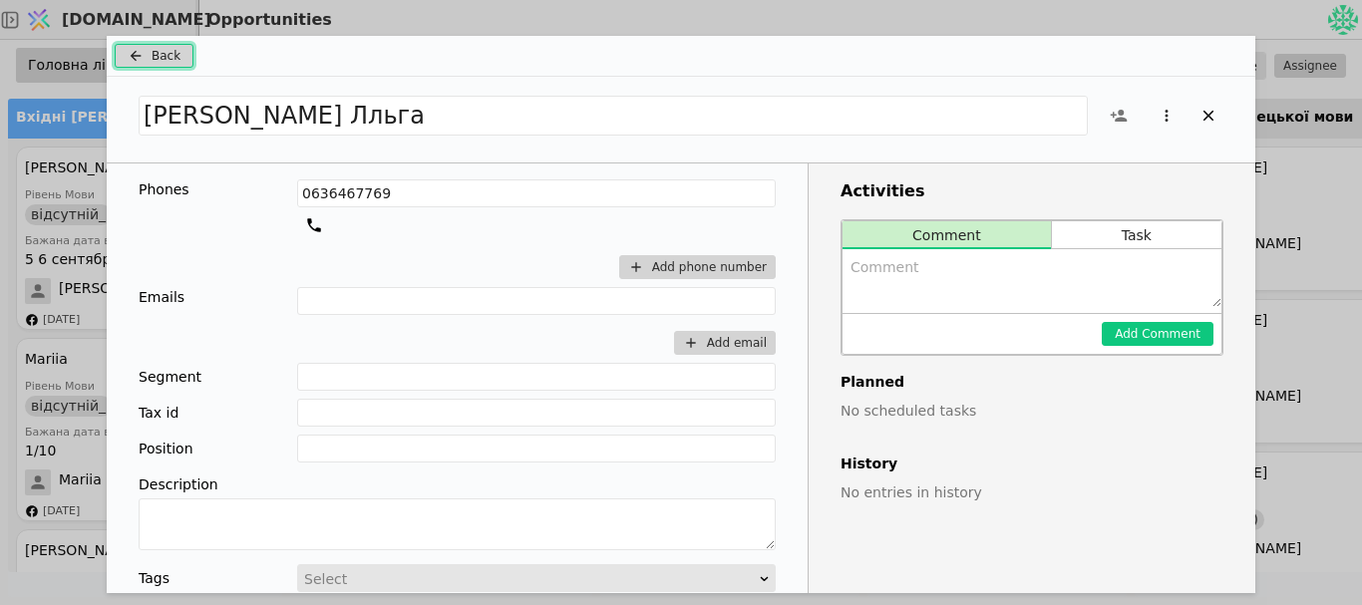
click at [178, 51] on button "Back" at bounding box center [154, 56] width 79 height 24
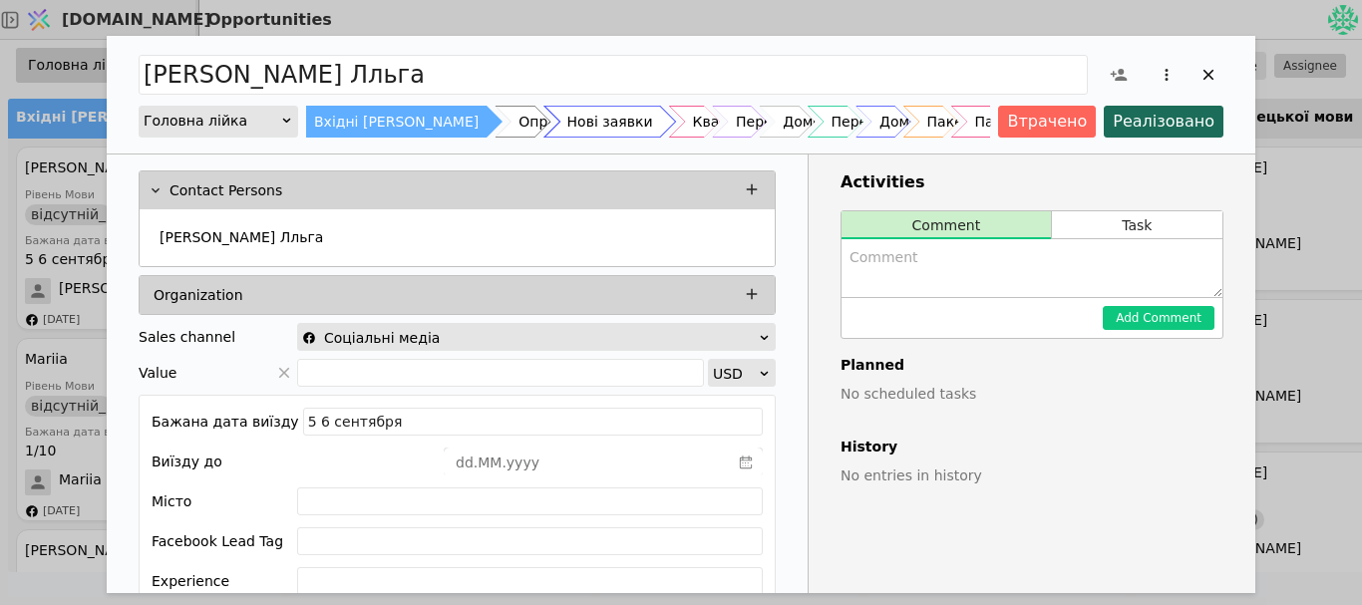
click at [567, 117] on div "Нові заявки" at bounding box center [610, 122] width 86 height 32
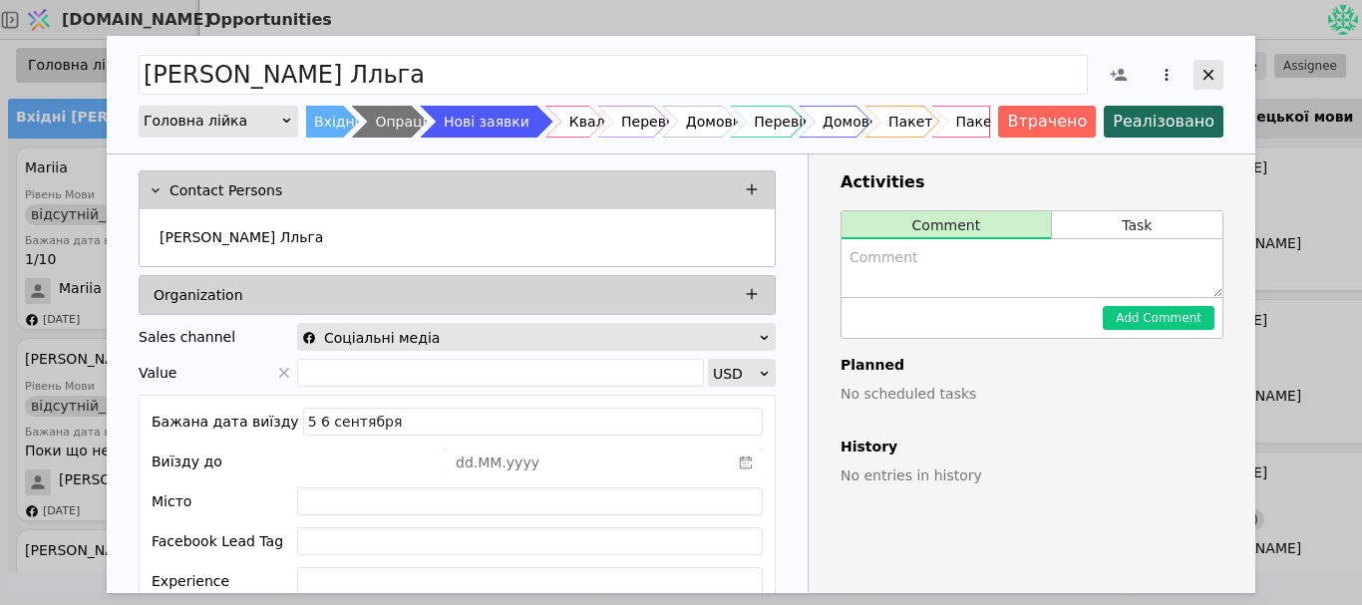
click at [1209, 78] on icon "Add Opportunity" at bounding box center [1209, 75] width 18 height 18
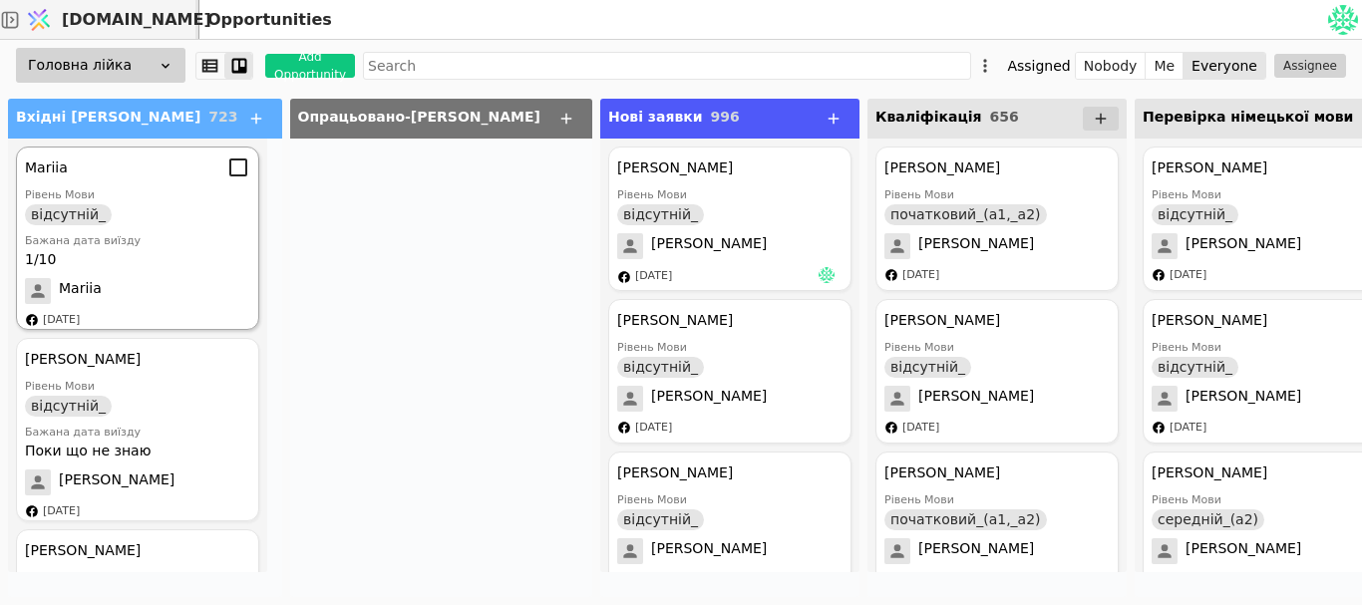
click at [166, 235] on div "Бажана дата виїзду" at bounding box center [137, 241] width 225 height 17
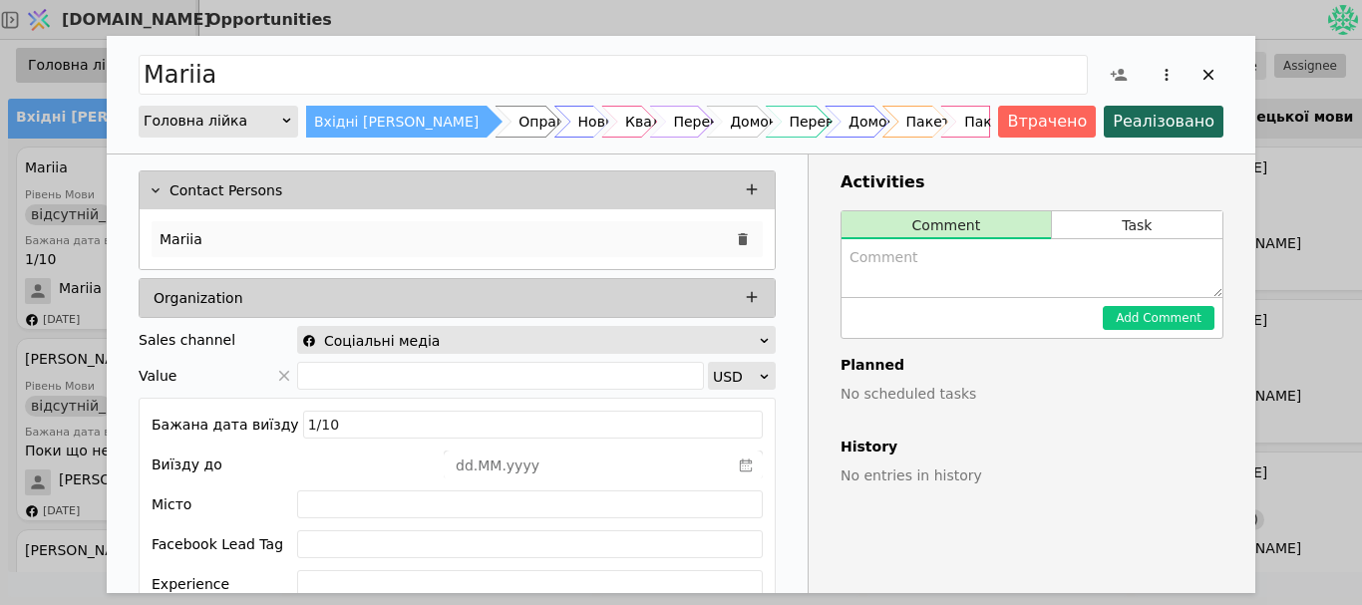
click at [175, 241] on p "Mariia" at bounding box center [181, 239] width 43 height 21
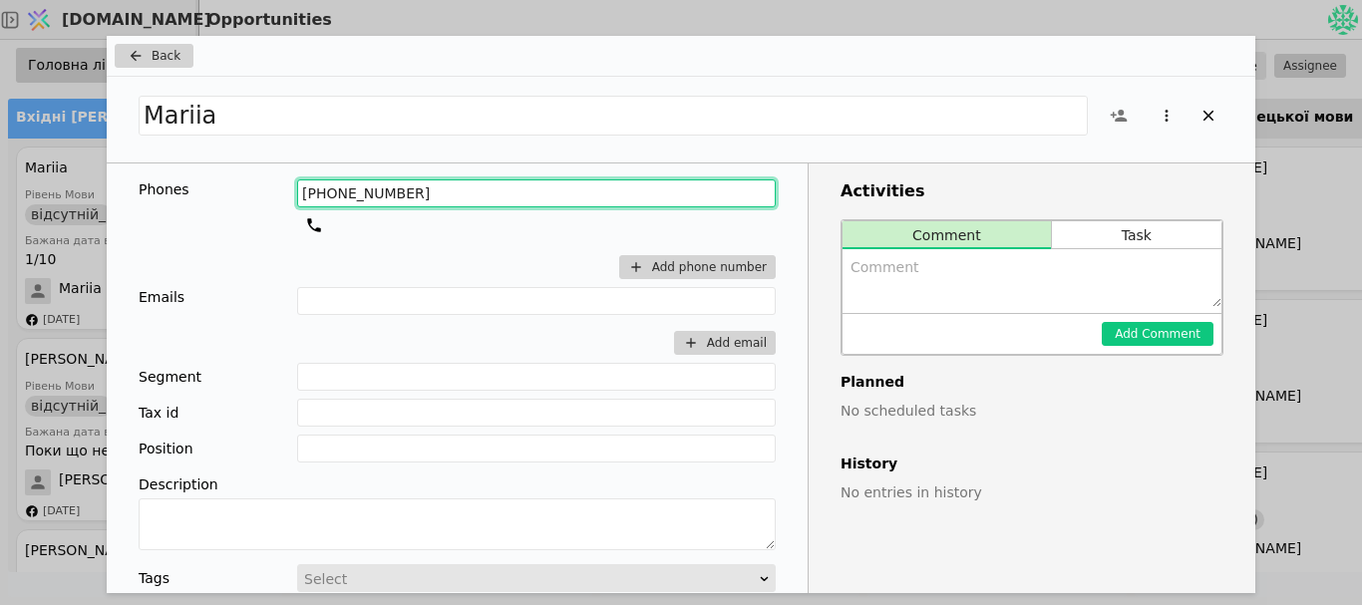
drag, startPoint x: 395, startPoint y: 193, endPoint x: 209, endPoint y: 158, distance: 188.9
click at [209, 158] on div "Mariia Phones [PHONE_NUMBER] Add phone number Emails Add email Segment Tax id P…" at bounding box center [681, 335] width 1149 height 517
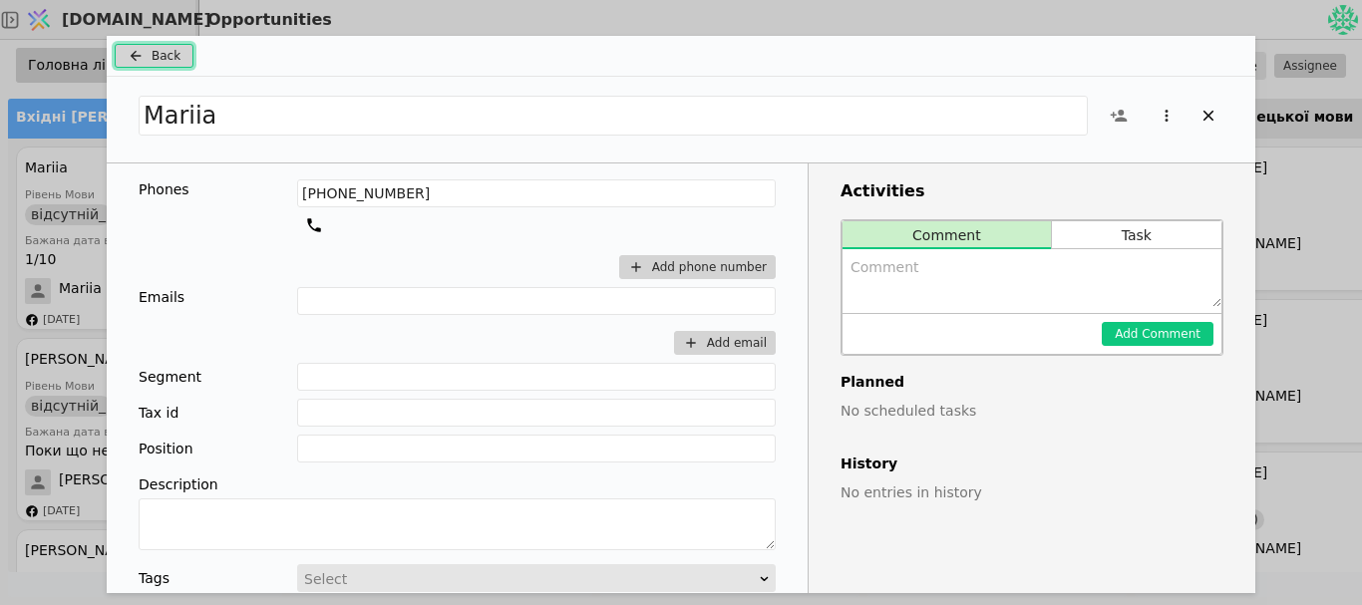
click at [137, 60] on icon "Add Opportunity" at bounding box center [136, 56] width 24 height 16
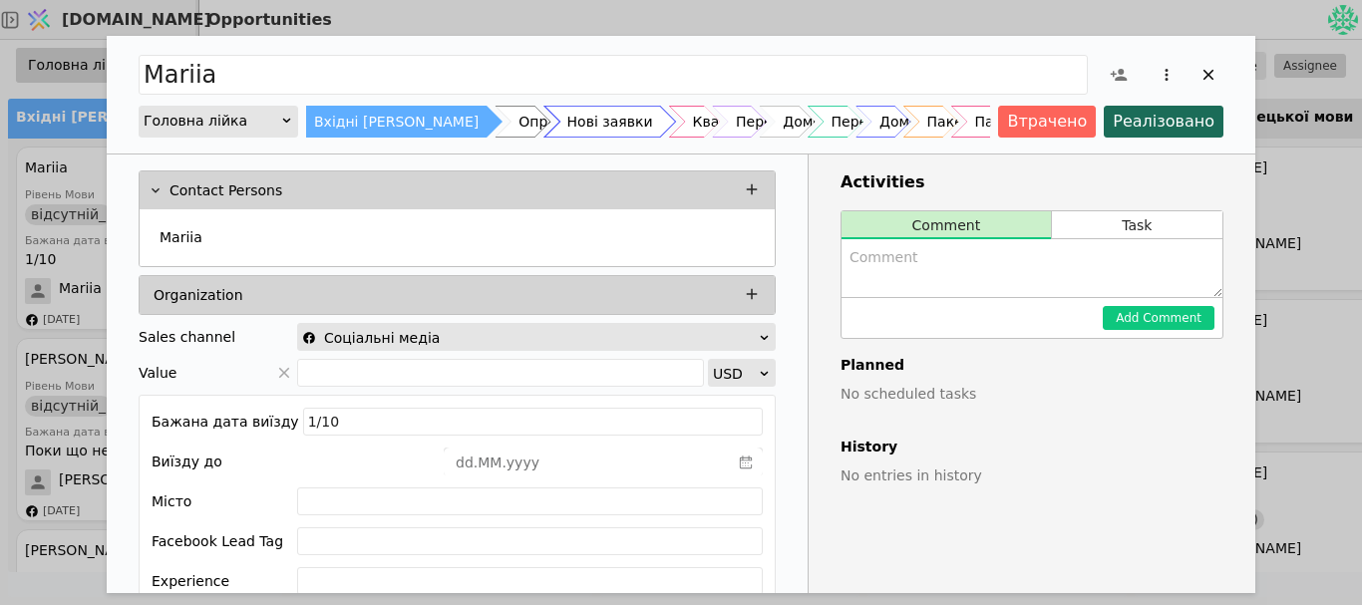
click at [567, 133] on div "Нові заявки" at bounding box center [610, 122] width 86 height 32
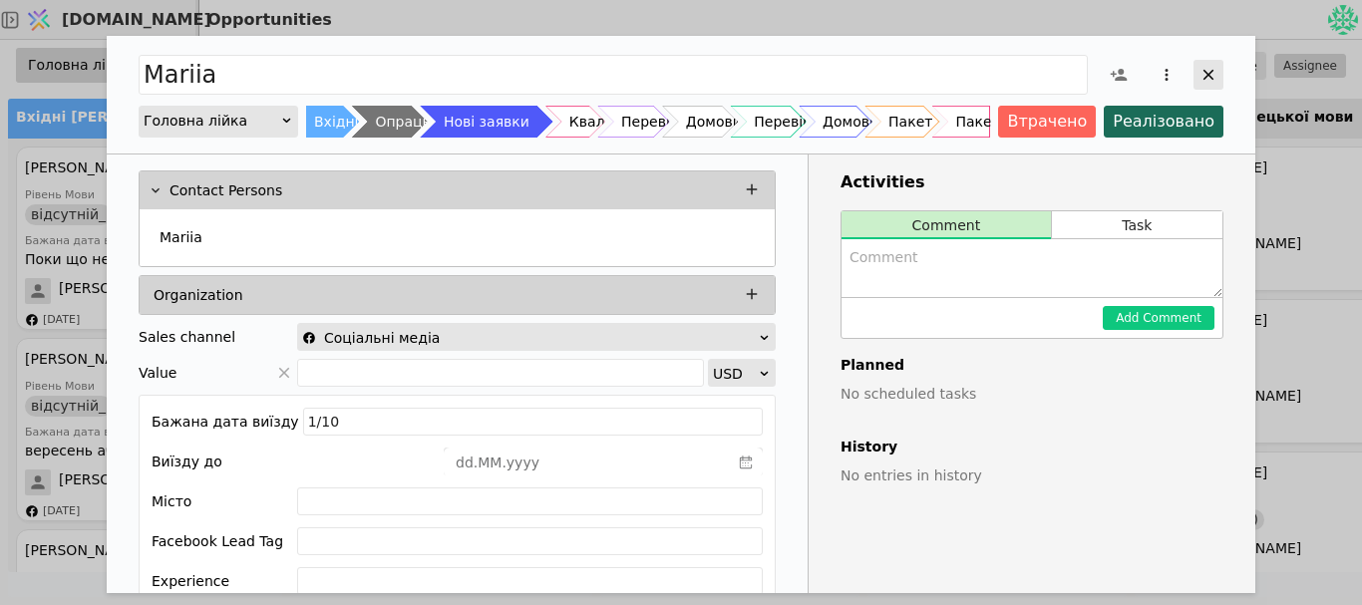
click at [1209, 76] on icon "Add Opportunity" at bounding box center [1209, 75] width 11 height 11
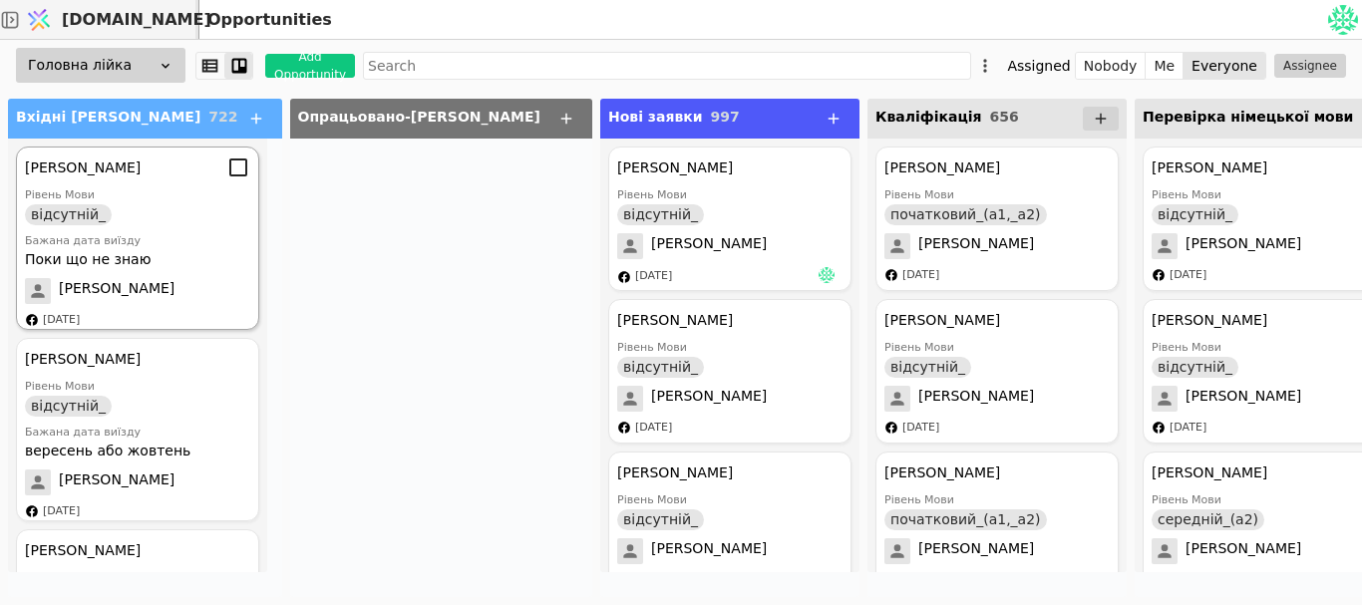
click at [155, 264] on div "Поки що не знаю" at bounding box center [137, 259] width 225 height 21
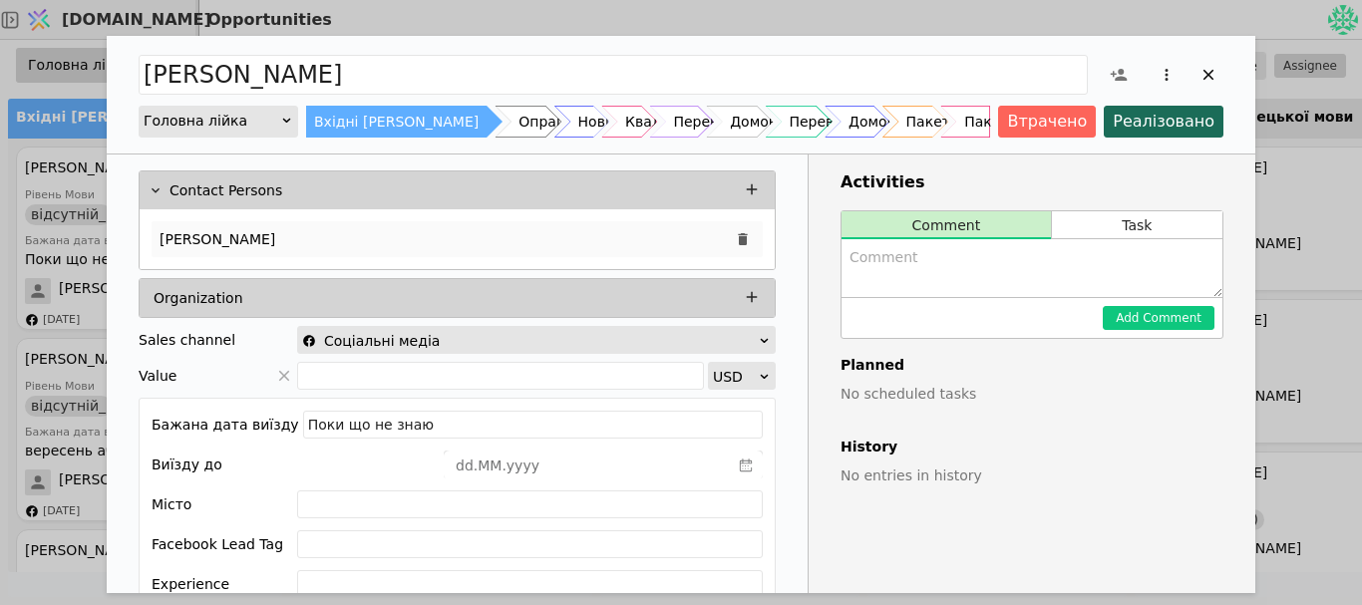
click at [241, 240] on p "[PERSON_NAME]" at bounding box center [218, 239] width 116 height 21
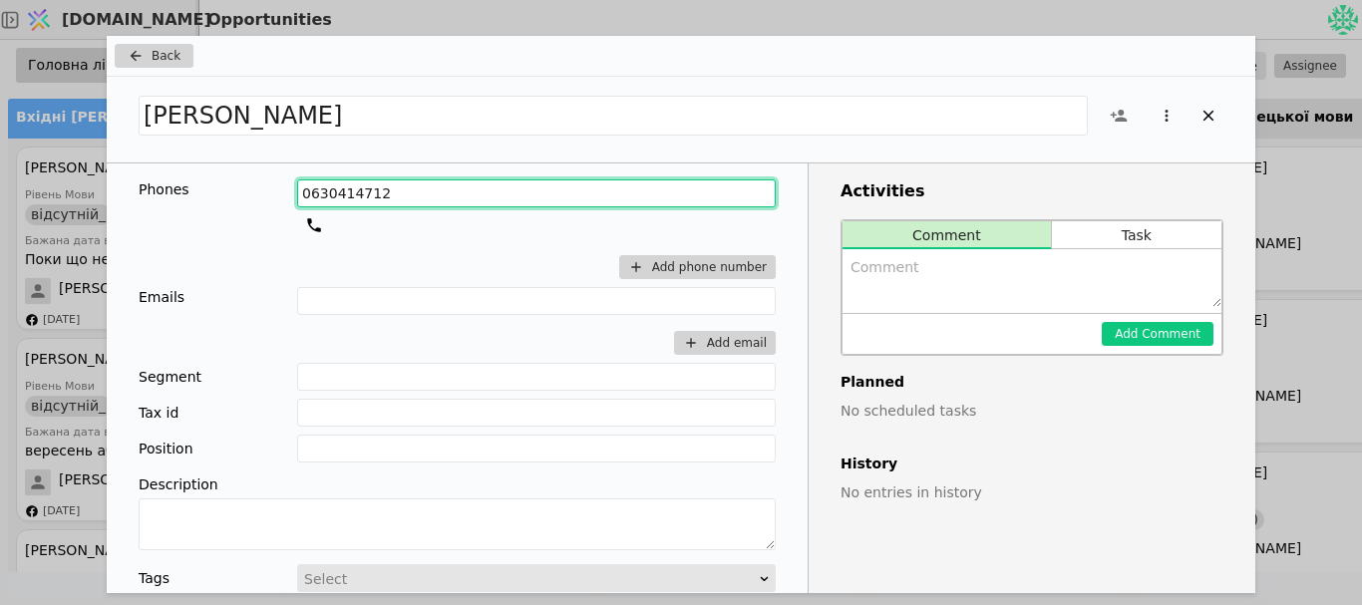
drag, startPoint x: 385, startPoint y: 192, endPoint x: 231, endPoint y: 185, distance: 153.7
click at [231, 185] on div "Phones [PHONE_NUMBER] Add phone number" at bounding box center [457, 233] width 637 height 108
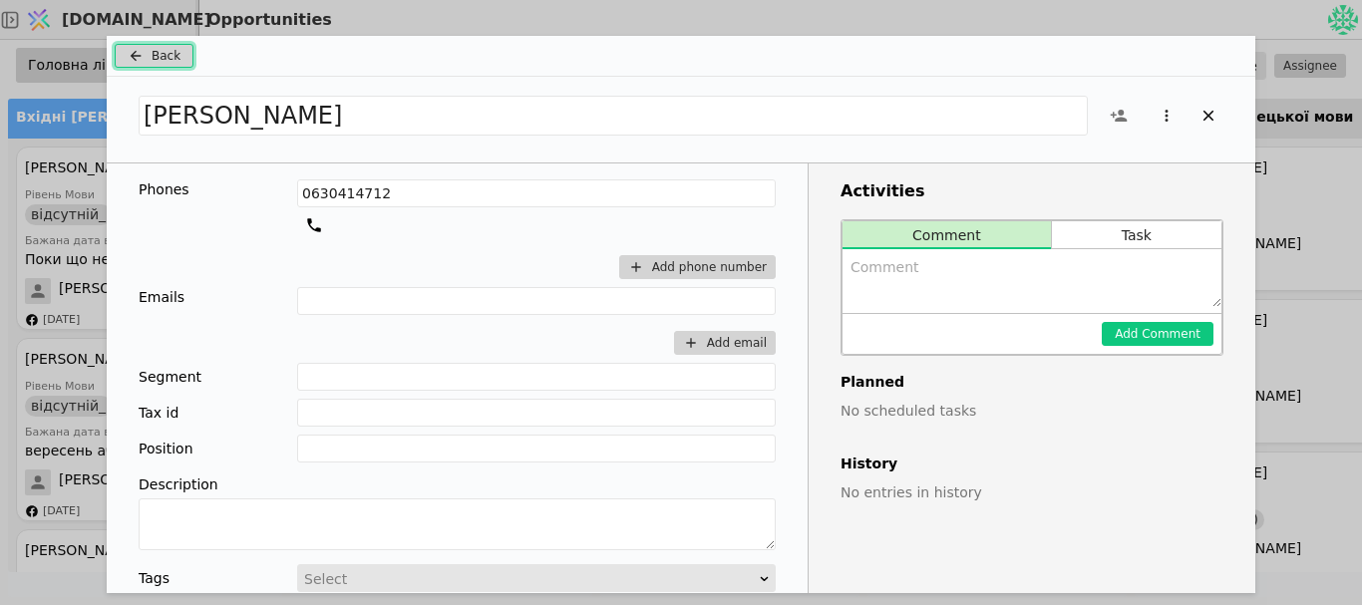
click at [148, 52] on button "Back" at bounding box center [154, 56] width 79 height 24
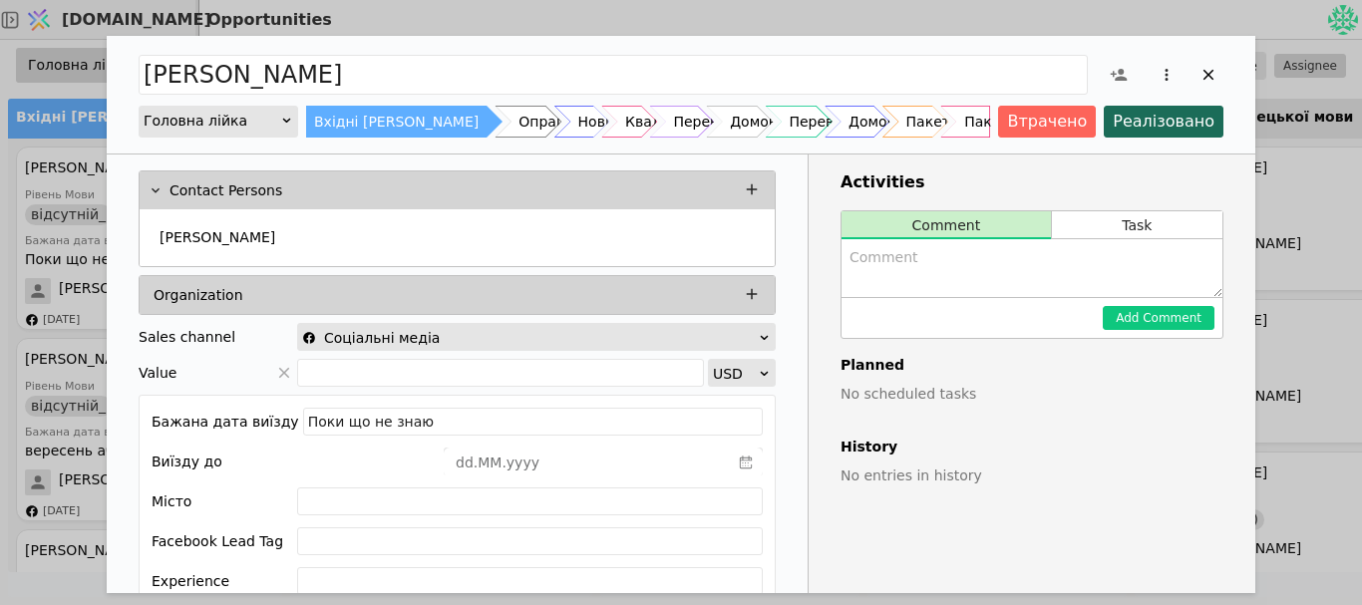
click at [966, 270] on textarea "Add Opportunity" at bounding box center [1032, 268] width 381 height 58
click at [567, 115] on div "Нові заявки" at bounding box center [610, 122] width 86 height 32
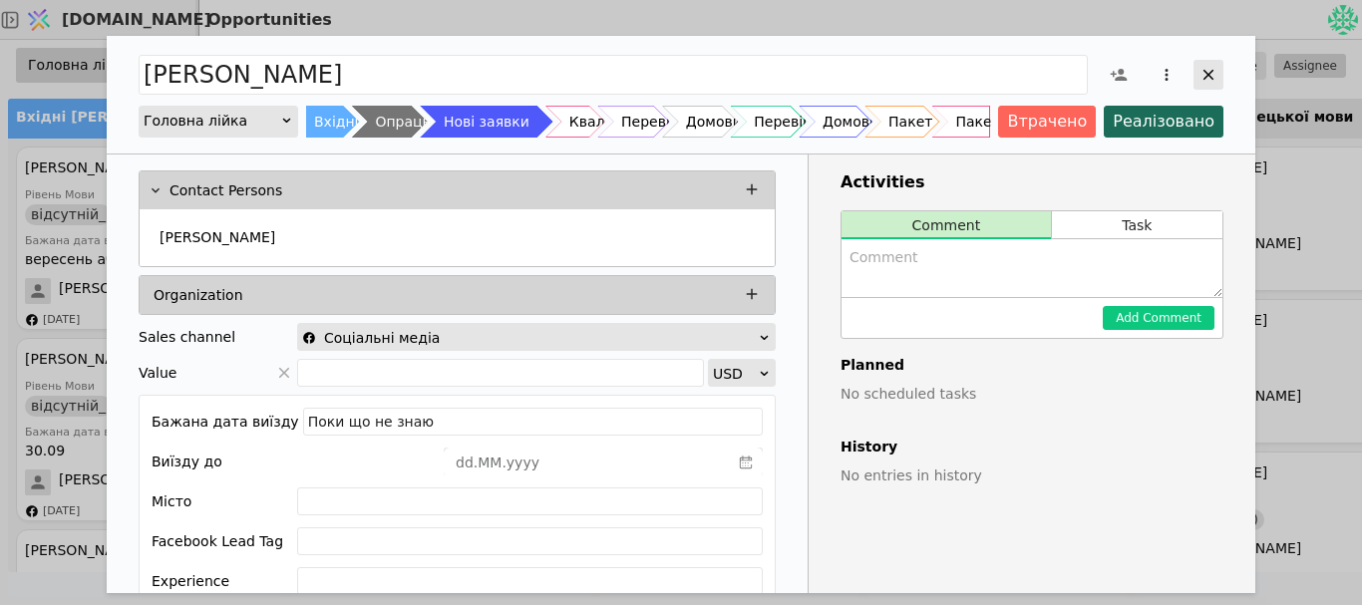
click at [1213, 73] on icon "Add Opportunity" at bounding box center [1209, 75] width 18 height 18
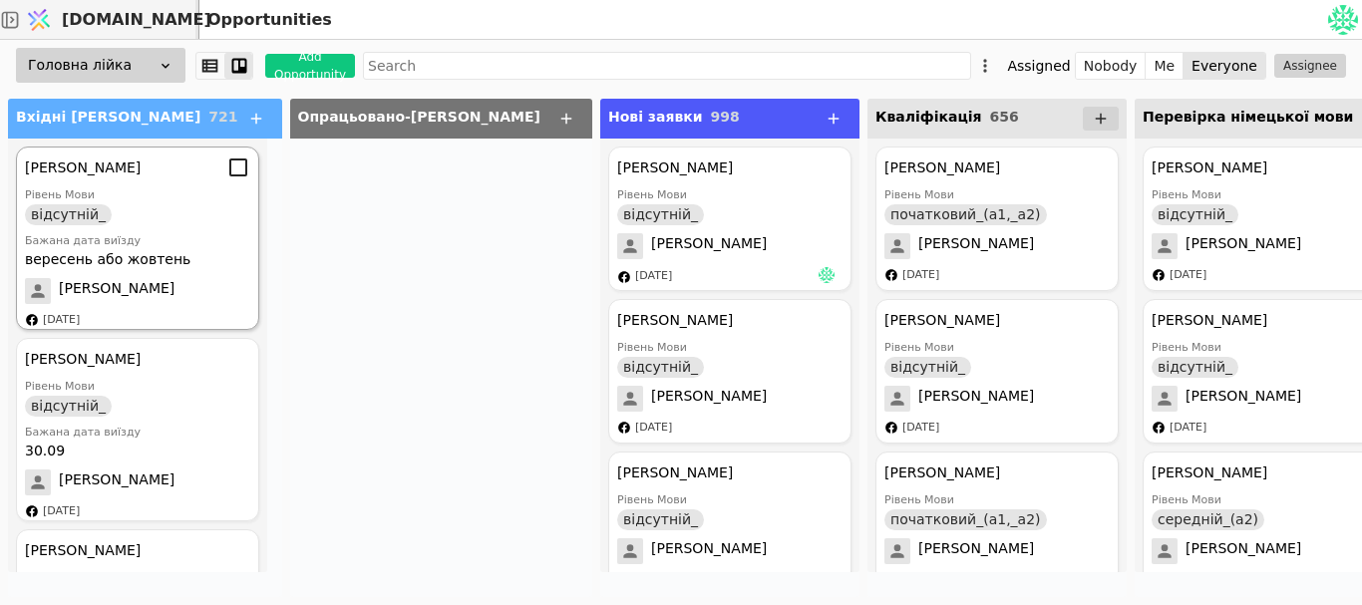
click at [152, 221] on div "Рівень Мови відсутній_" at bounding box center [137, 206] width 225 height 38
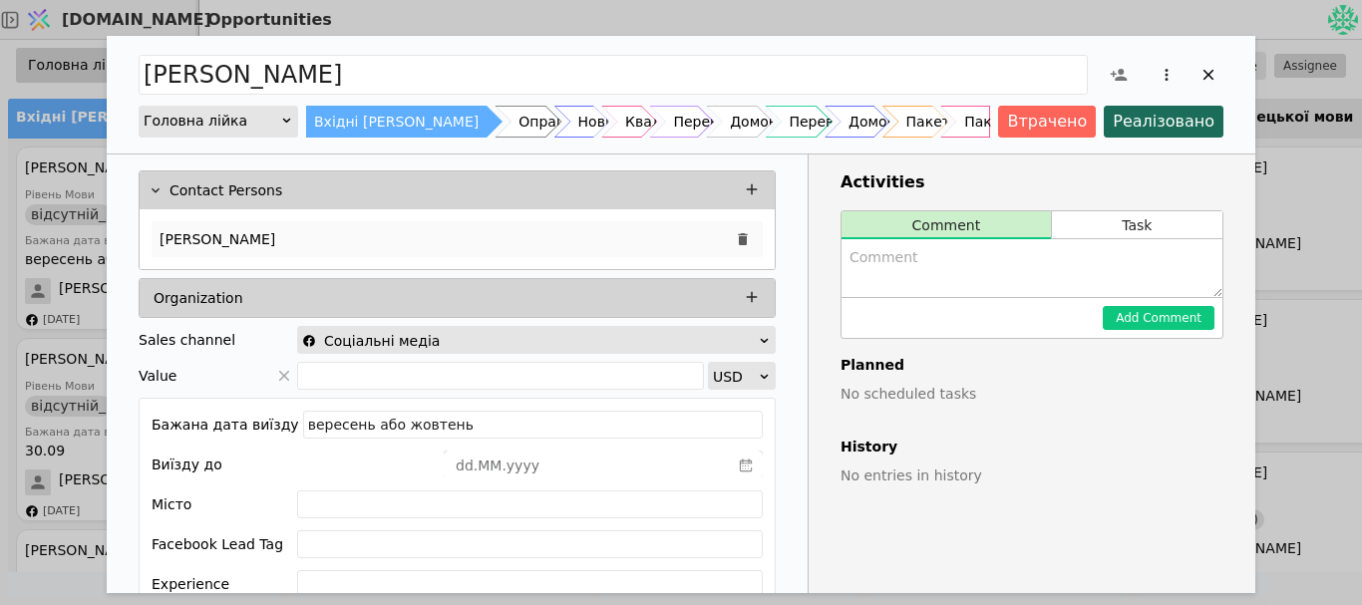
click at [229, 232] on p "[PERSON_NAME]" at bounding box center [218, 239] width 116 height 21
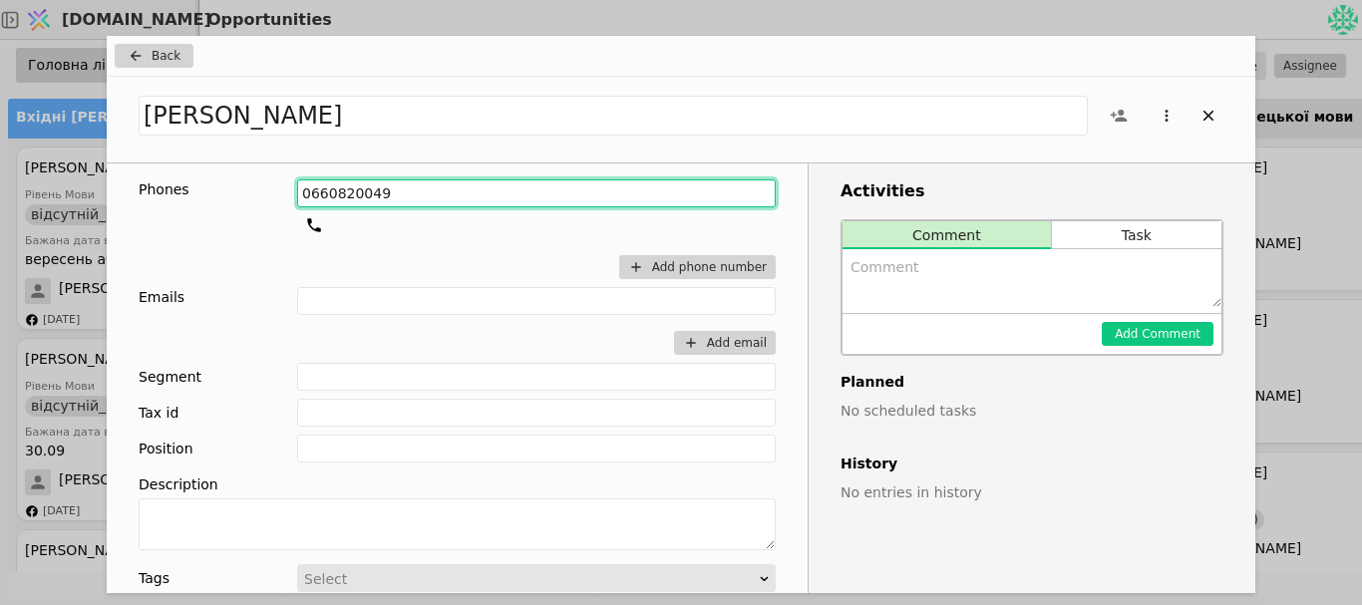
drag, startPoint x: 368, startPoint y: 191, endPoint x: 210, endPoint y: 181, distance: 157.9
click at [210, 181] on div "Phones [PHONE_NUMBER] Add phone number" at bounding box center [457, 233] width 637 height 108
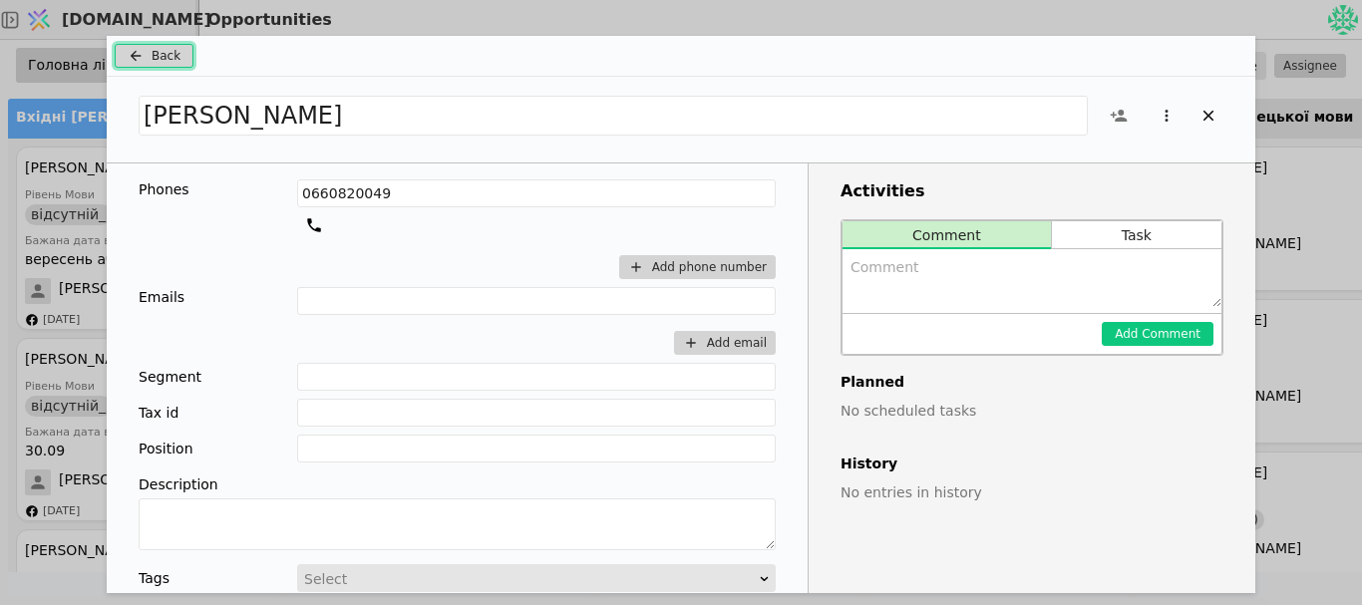
click at [153, 62] on span "Back" at bounding box center [166, 56] width 29 height 18
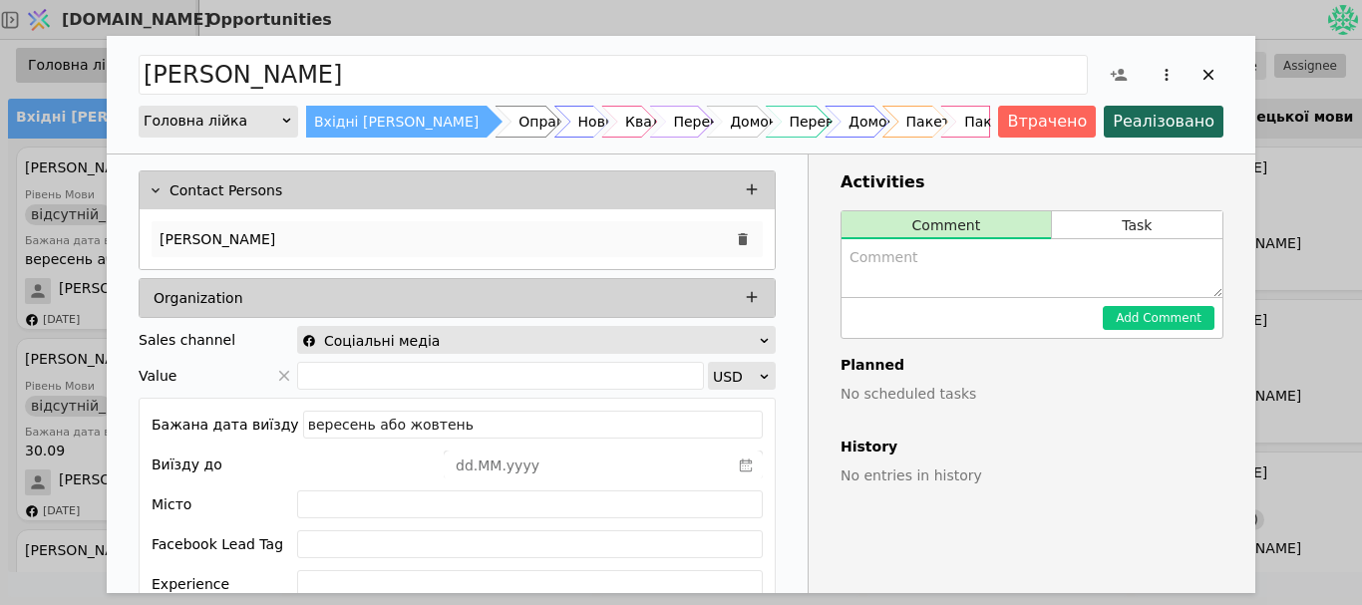
click at [187, 229] on p "[PERSON_NAME]" at bounding box center [218, 239] width 116 height 21
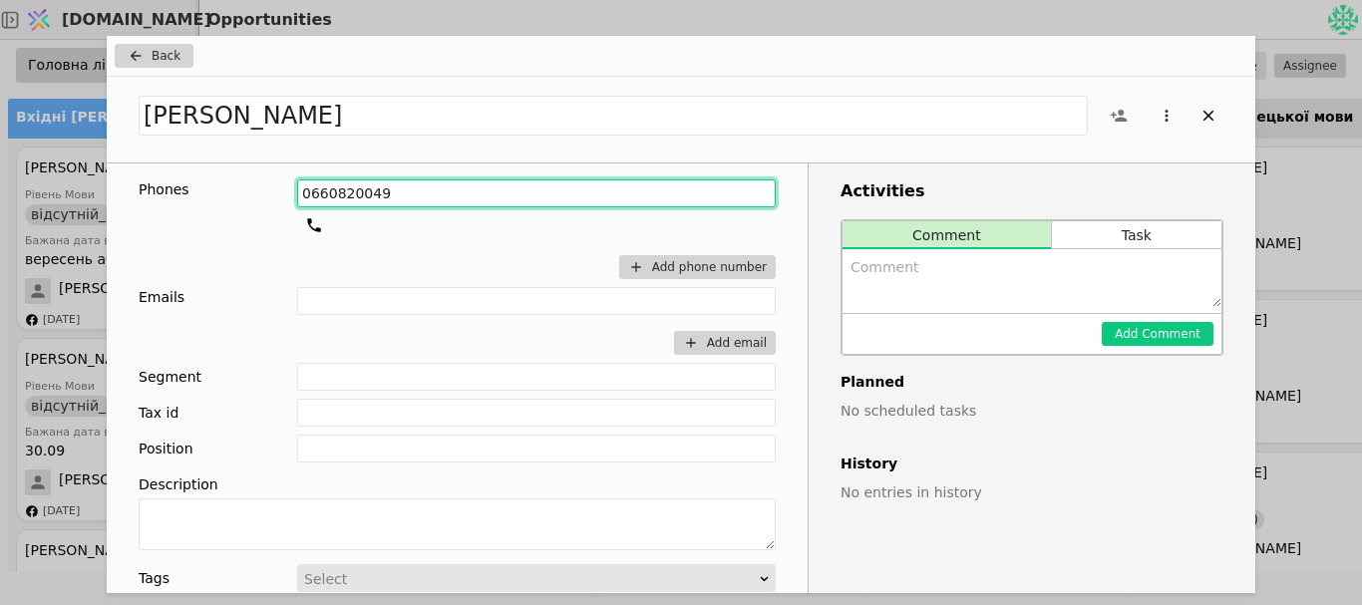
drag, startPoint x: 366, startPoint y: 196, endPoint x: 266, endPoint y: 200, distance: 99.8
click at [266, 200] on div "Phones [PHONE_NUMBER] Add phone number" at bounding box center [457, 233] width 637 height 108
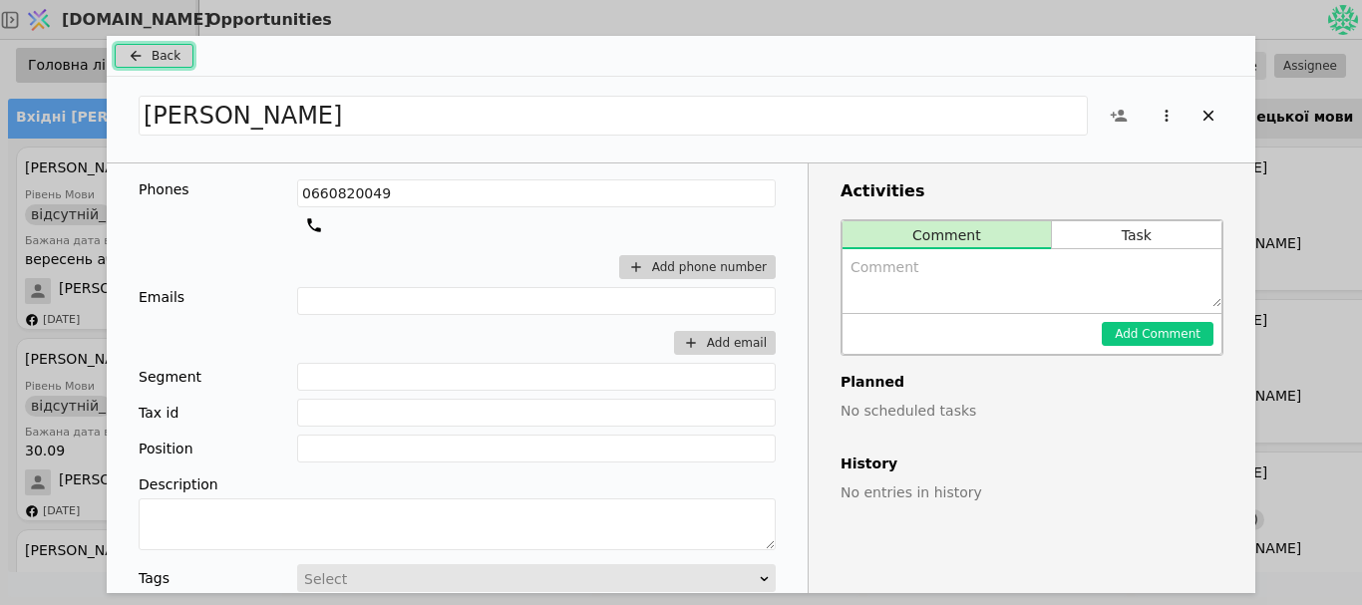
click at [164, 53] on span "Back" at bounding box center [166, 56] width 29 height 18
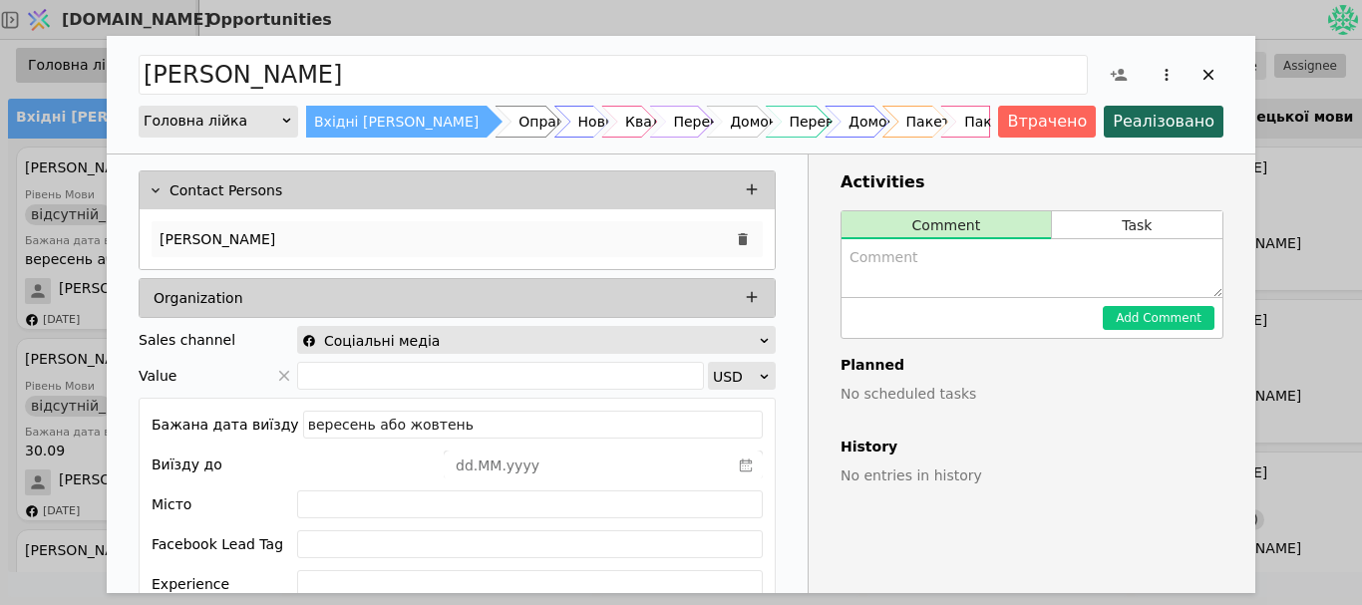
click at [275, 236] on p "[PERSON_NAME]" at bounding box center [218, 239] width 116 height 21
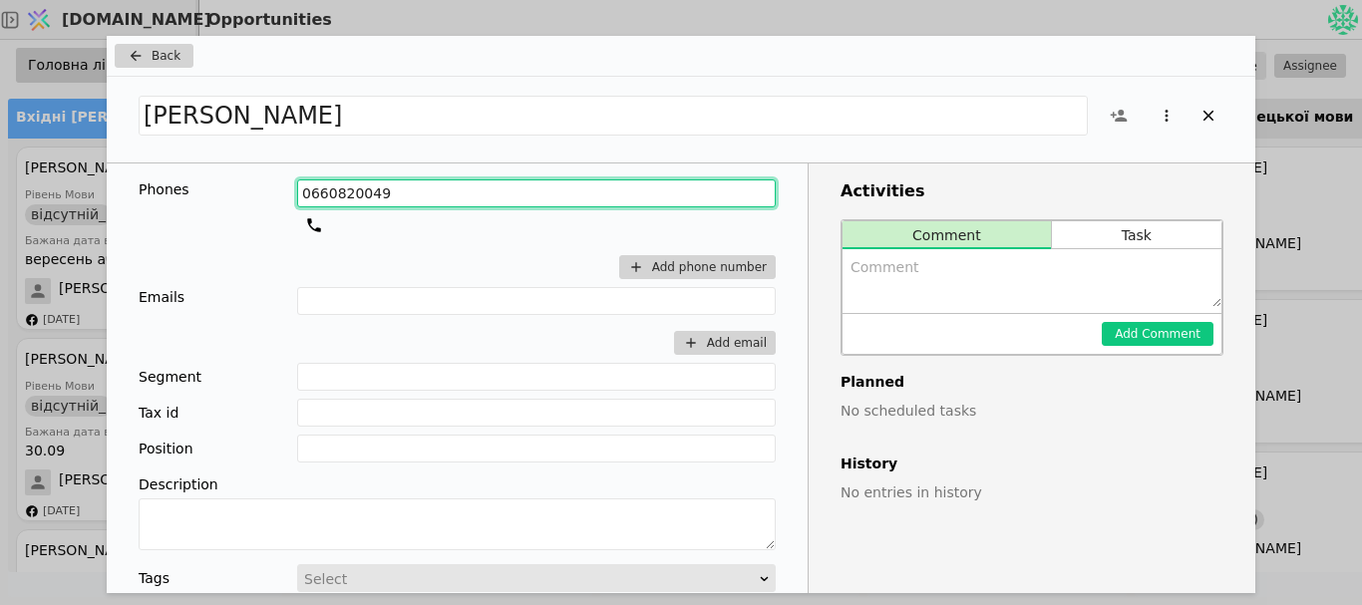
drag, startPoint x: 377, startPoint y: 202, endPoint x: 231, endPoint y: 220, distance: 146.7
click at [231, 220] on div "Phones [PHONE_NUMBER] Add phone number" at bounding box center [457, 233] width 637 height 108
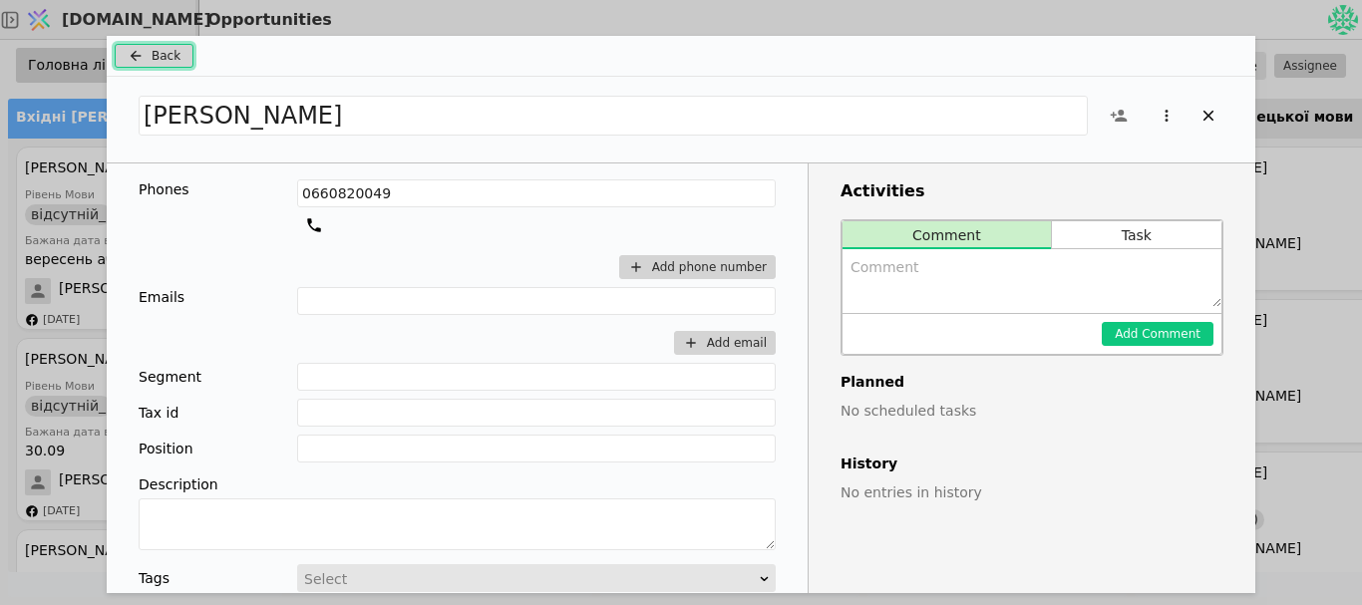
click at [177, 56] on button "Back" at bounding box center [154, 56] width 79 height 24
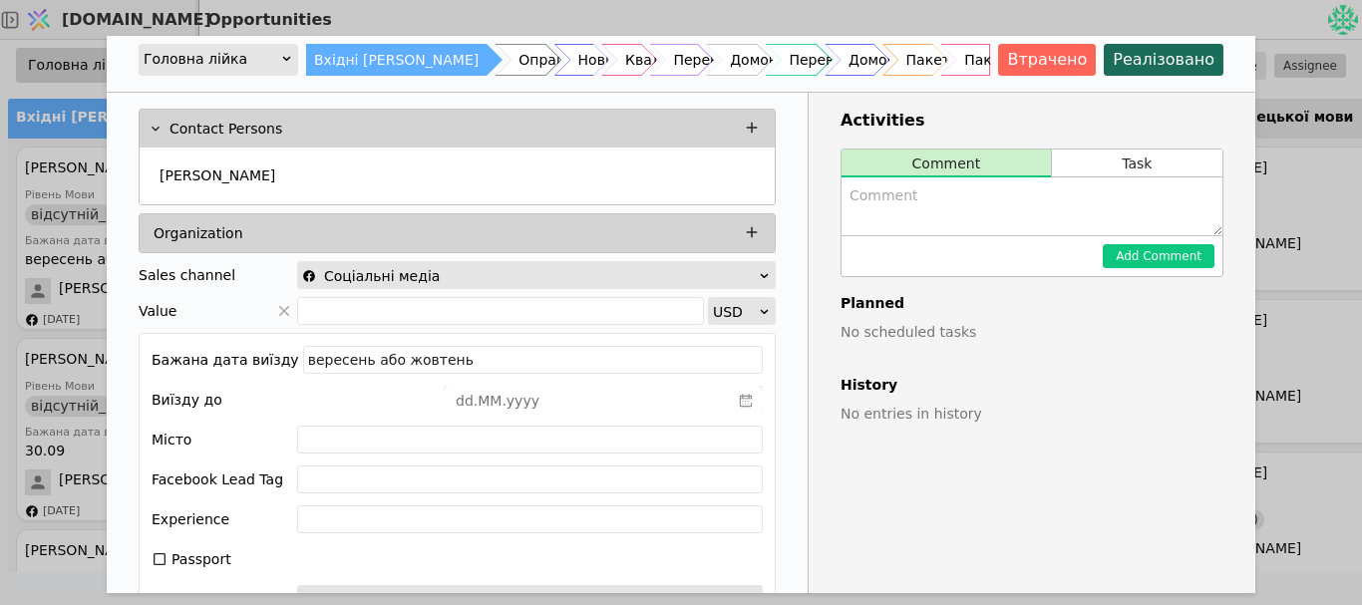
scroll to position [57, 0]
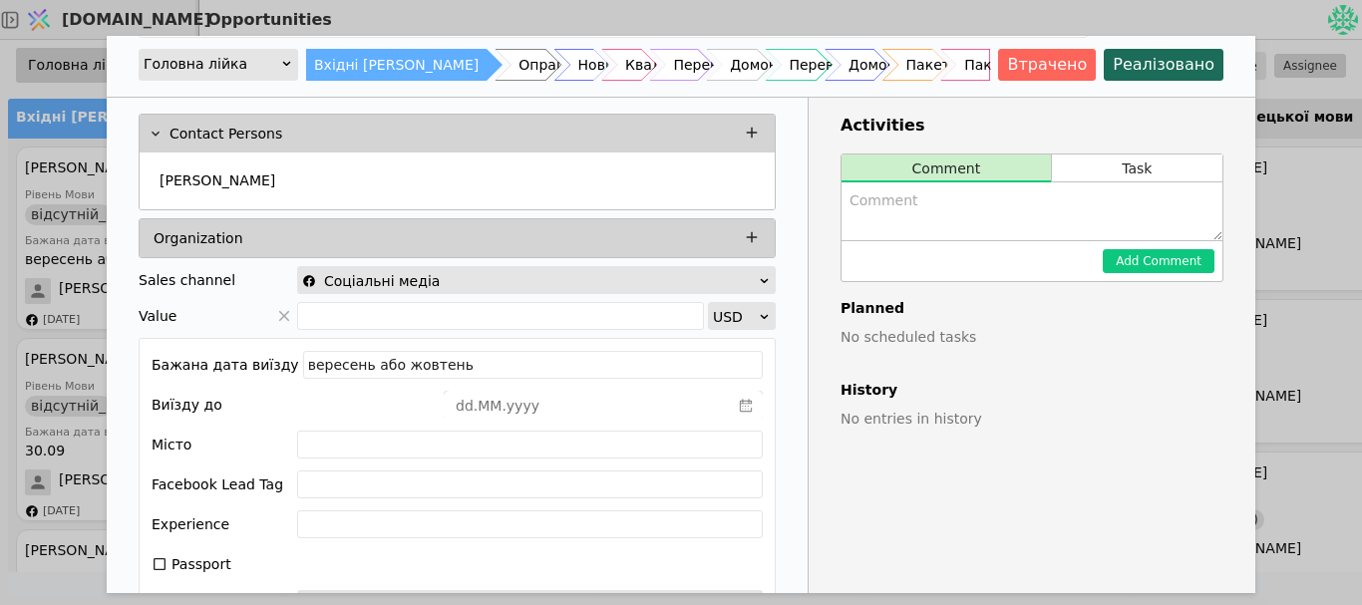
click at [1132, 223] on textarea "Add Opportunity" at bounding box center [1032, 211] width 381 height 58
type textarea "y"
type textarea "немає звязку"
click at [1141, 253] on button "Add Comment" at bounding box center [1159, 261] width 112 height 24
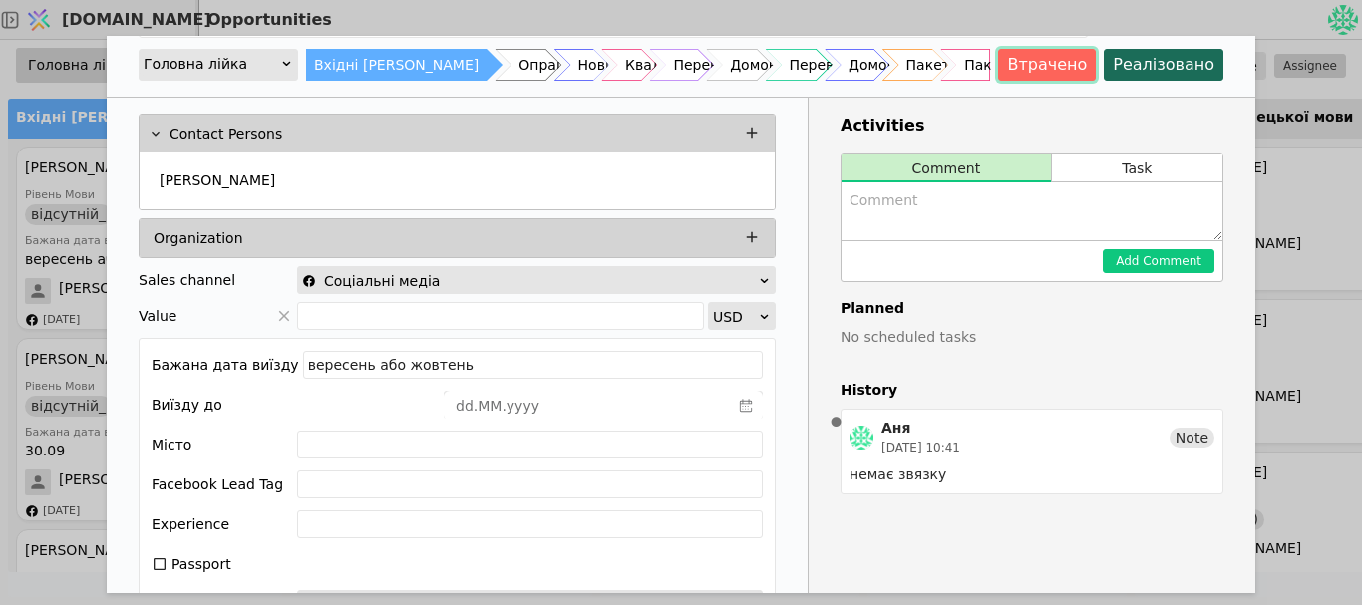
drag, startPoint x: 1072, startPoint y: 73, endPoint x: 1059, endPoint y: 153, distance: 80.8
click at [1071, 73] on button "Втрачено" at bounding box center [1047, 65] width 98 height 32
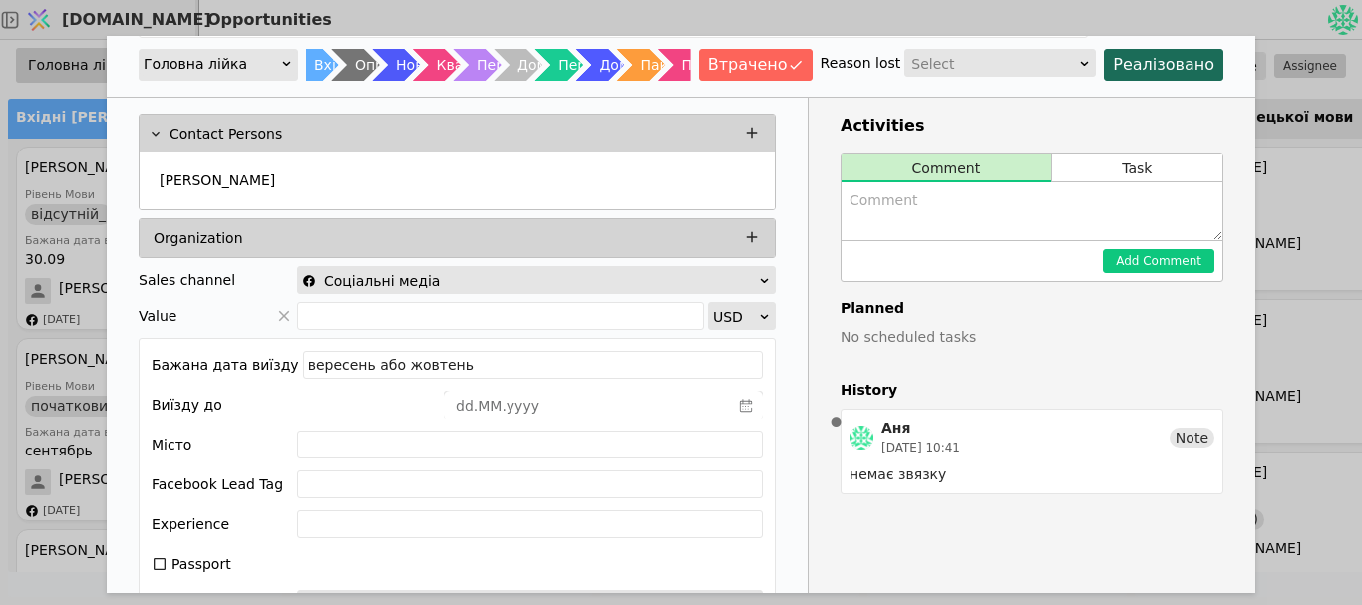
click at [1008, 66] on div "Select" at bounding box center [993, 64] width 165 height 28
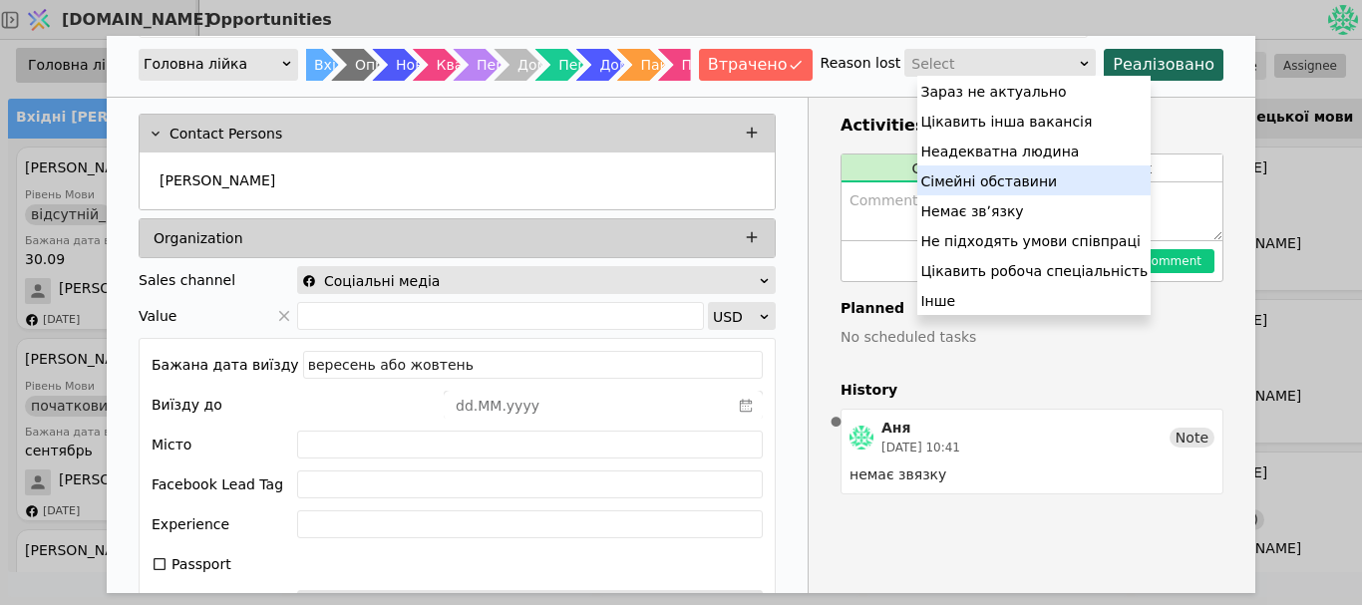
click at [958, 209] on div "Немає звʼязку" at bounding box center [1033, 210] width 233 height 30
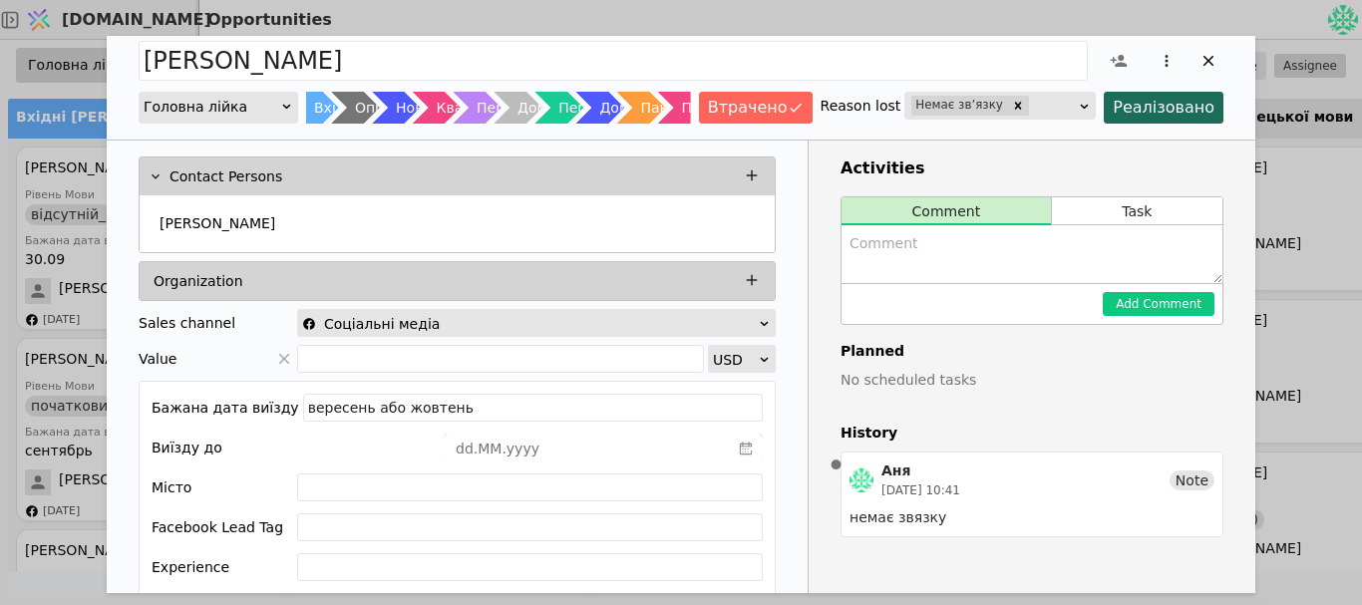
scroll to position [0, 0]
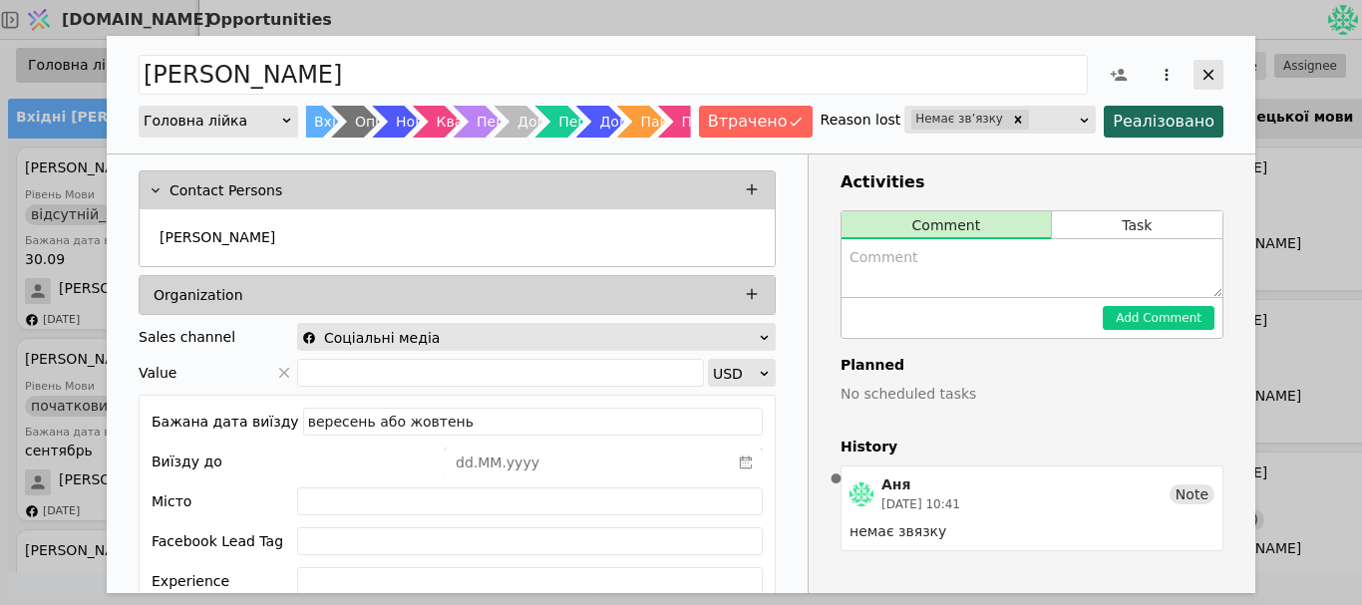
click at [1204, 72] on icon "Add Opportunity" at bounding box center [1209, 75] width 18 height 18
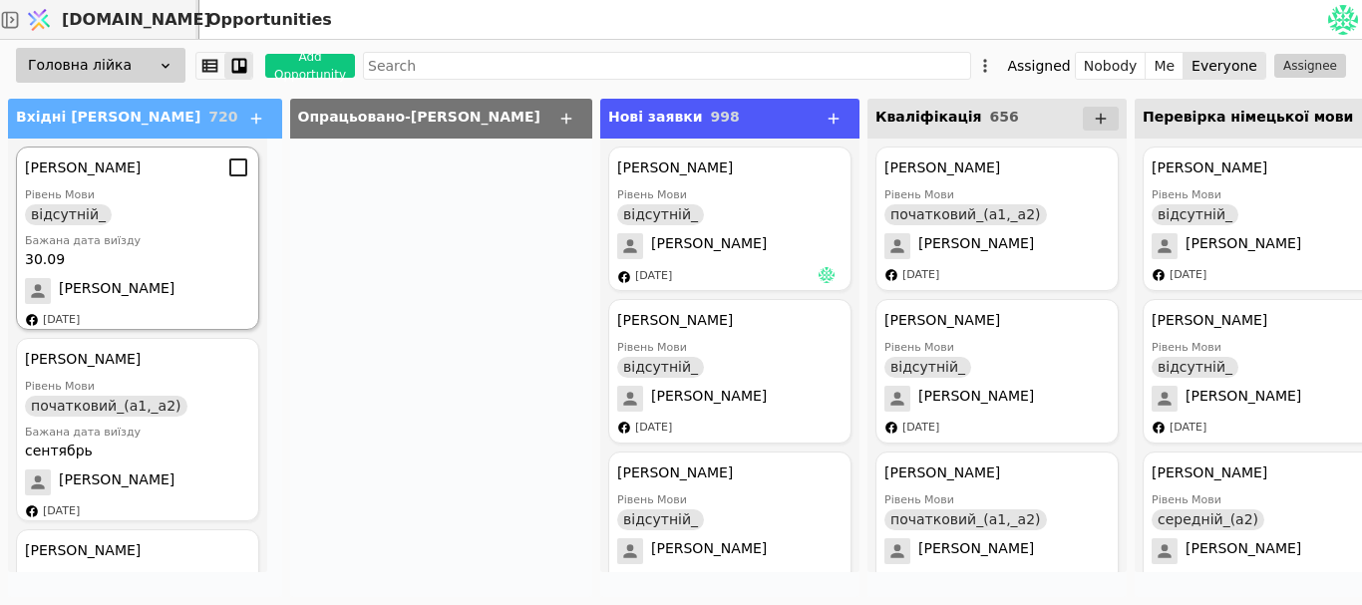
click at [177, 245] on div "Бажана дата виїзду" at bounding box center [137, 241] width 225 height 17
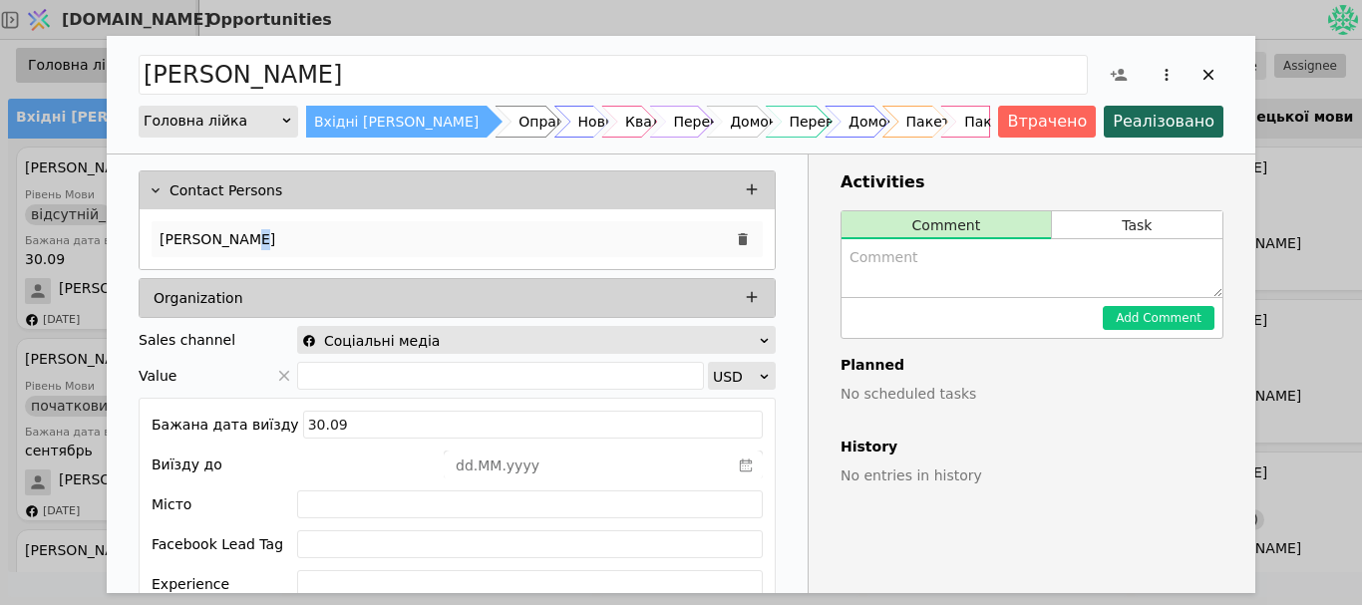
click at [251, 254] on div "[PERSON_NAME]" at bounding box center [457, 239] width 611 height 36
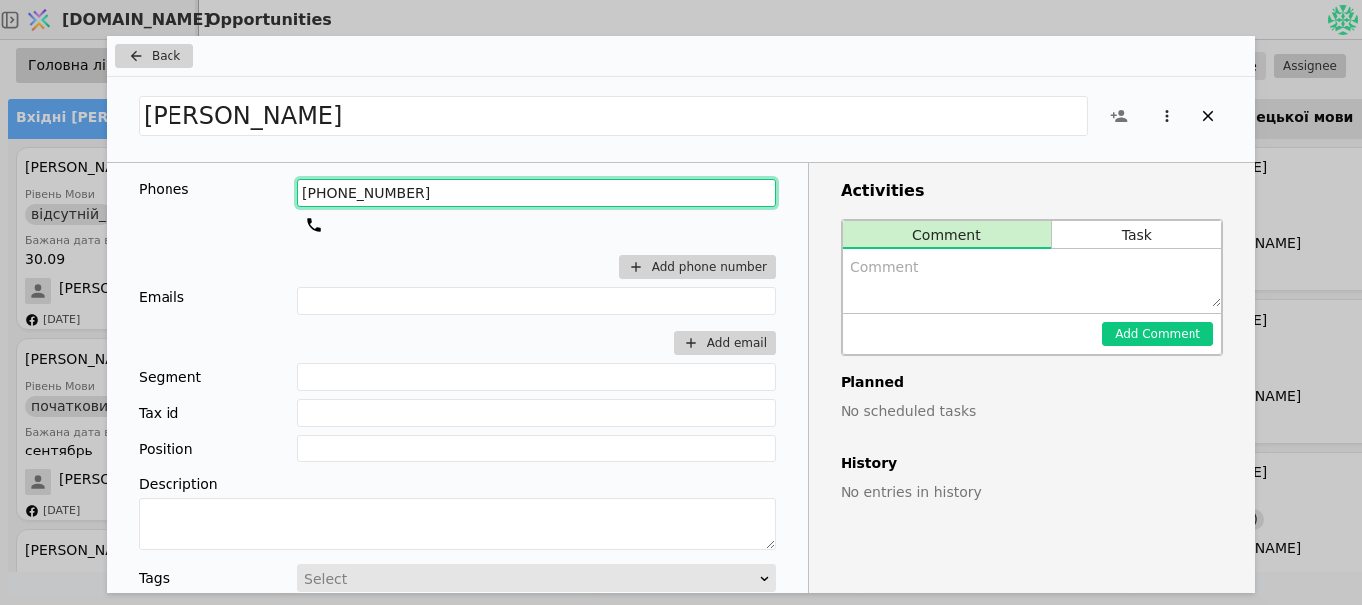
drag, startPoint x: 414, startPoint y: 196, endPoint x: 232, endPoint y: 224, distance: 183.6
click at [232, 224] on div "Phones [PHONE_NUMBER] Add phone number" at bounding box center [457, 233] width 637 height 108
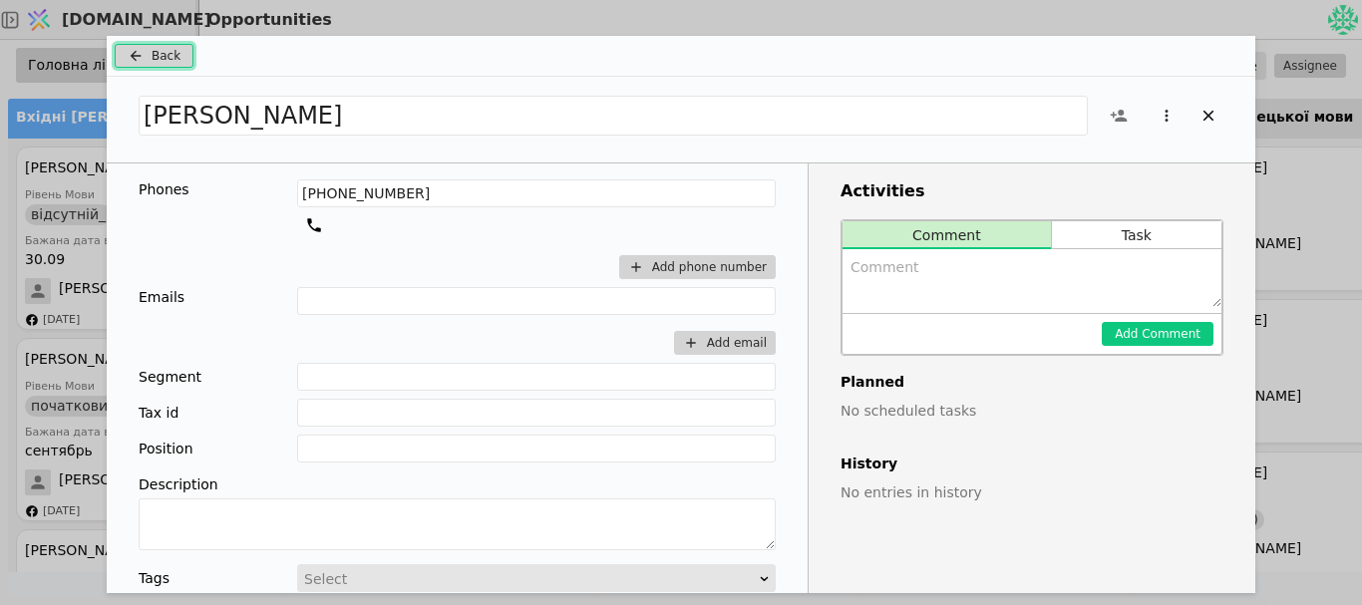
click at [137, 60] on icon "Add Opportunity" at bounding box center [136, 56] width 24 height 16
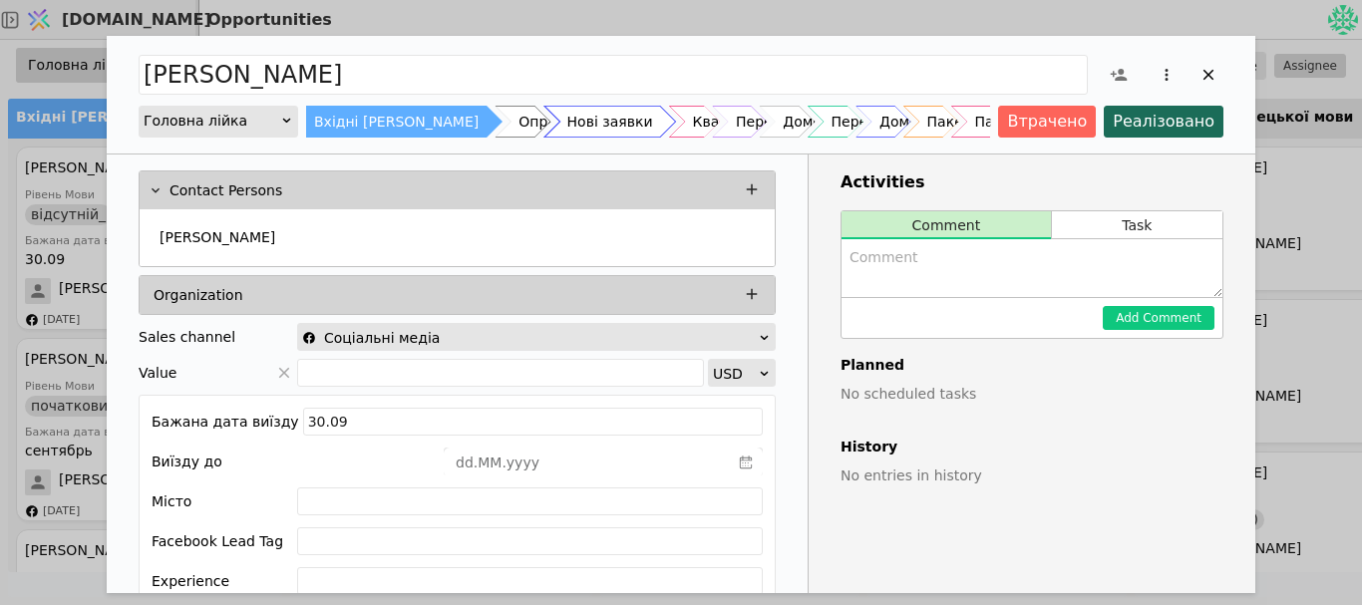
click at [567, 127] on div "Нові заявки" at bounding box center [610, 122] width 86 height 32
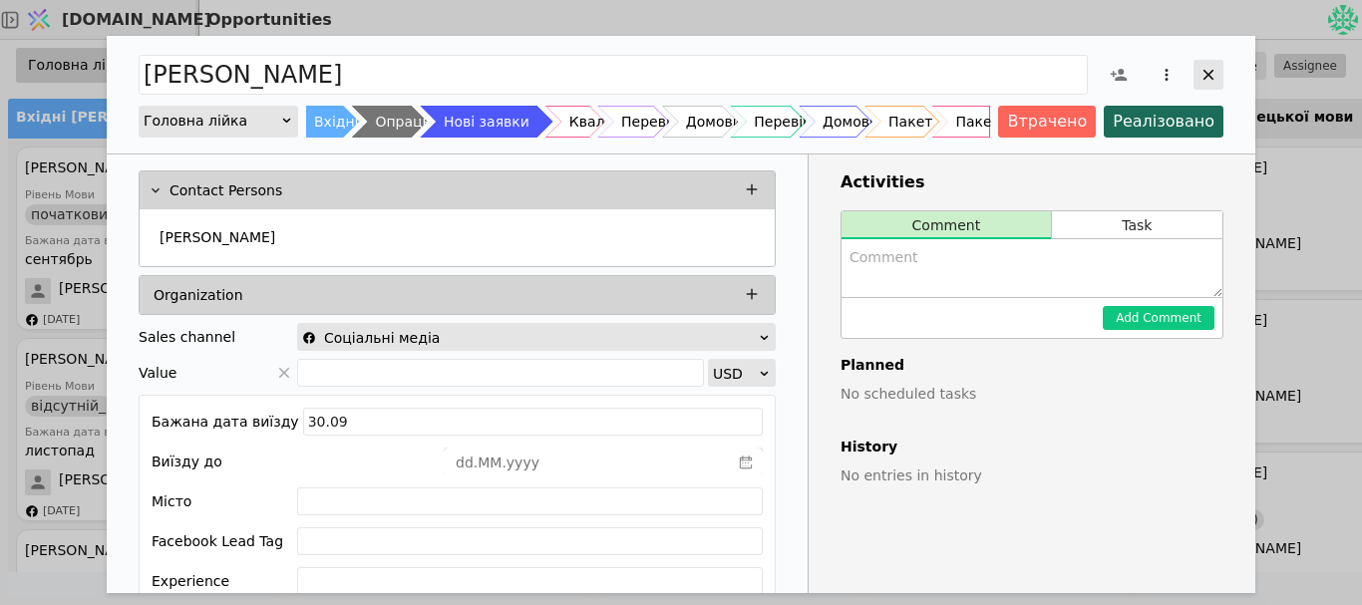
click at [1212, 74] on icon "Add Opportunity" at bounding box center [1209, 75] width 18 height 18
